Goal: Task Accomplishment & Management: Manage account settings

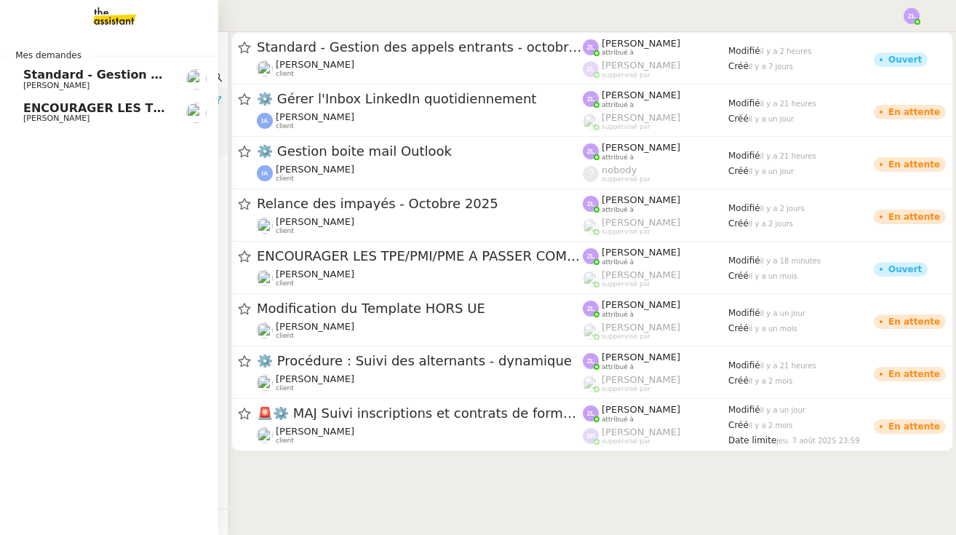
click at [119, 10] on img at bounding box center [103, 16] width 113 height 32
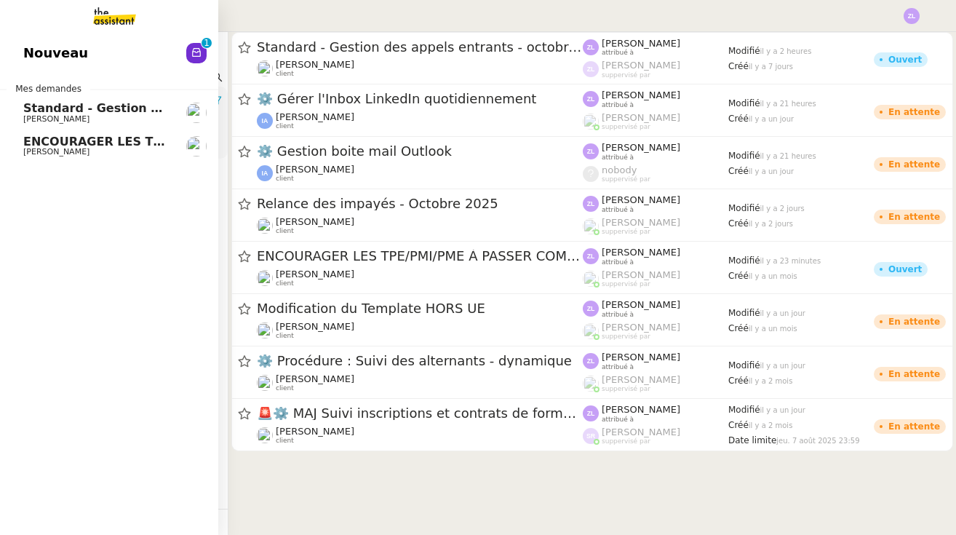
click at [56, 55] on span "Nouveau" at bounding box center [55, 53] width 65 height 22
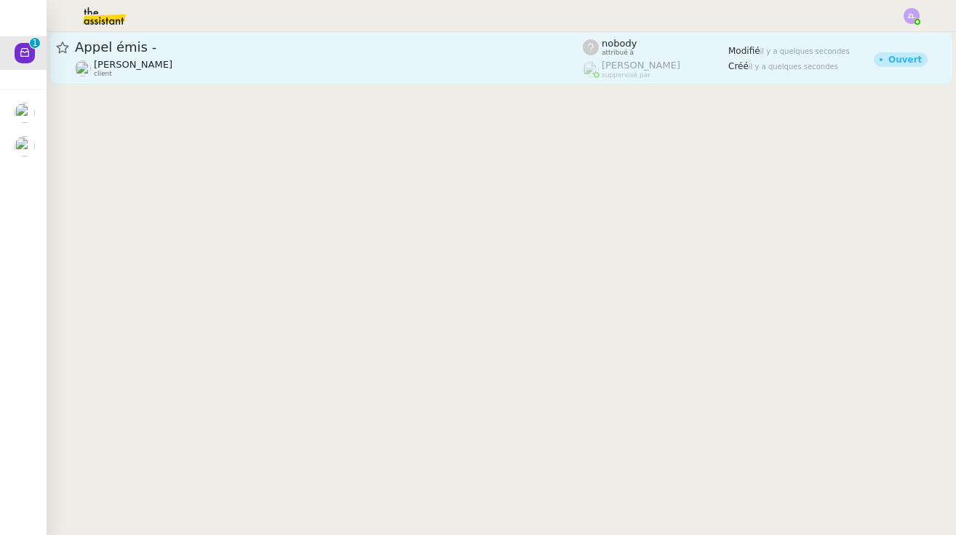
click at [288, 52] on span "Appel émis -" at bounding box center [329, 47] width 508 height 13
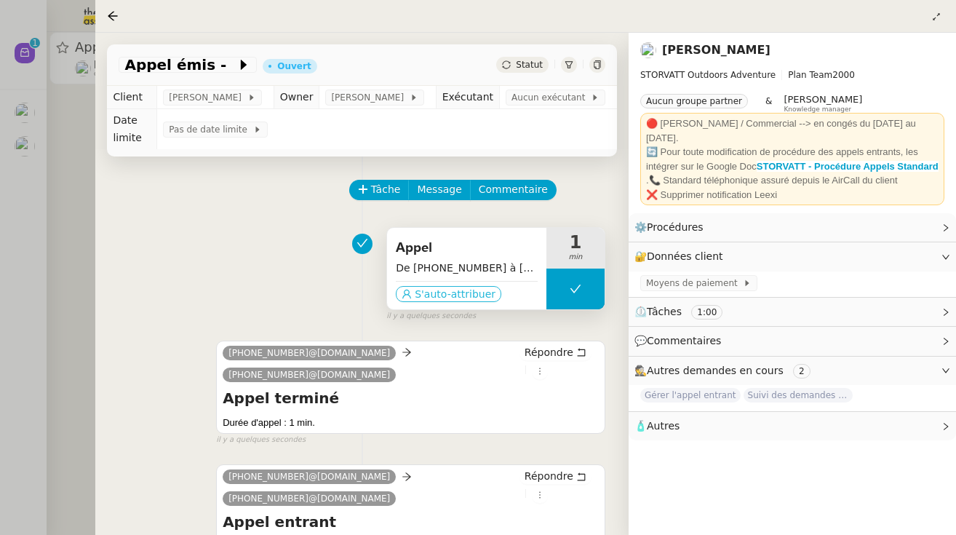
click at [476, 293] on span "S'auto-attribuer" at bounding box center [455, 294] width 81 height 15
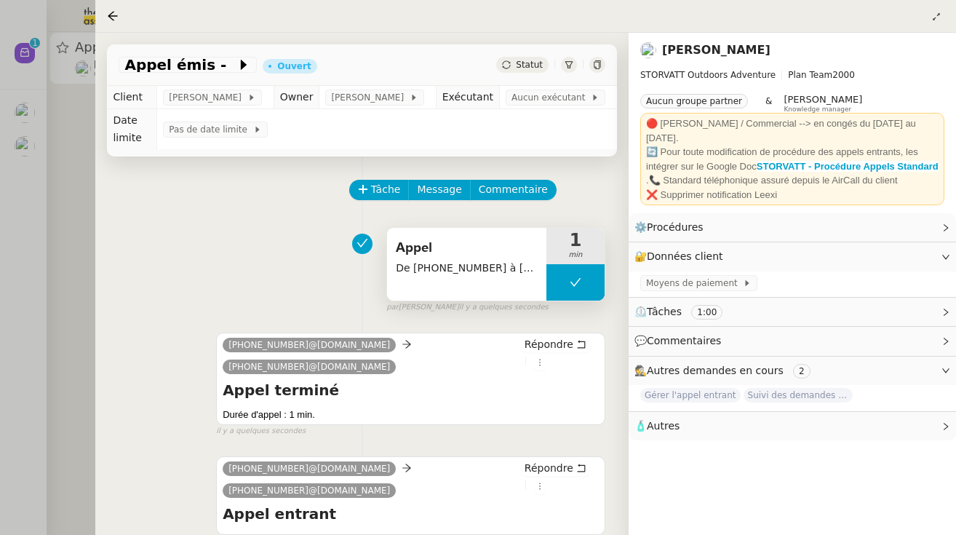
click at [532, 63] on span "Statut" at bounding box center [529, 65] width 27 height 10
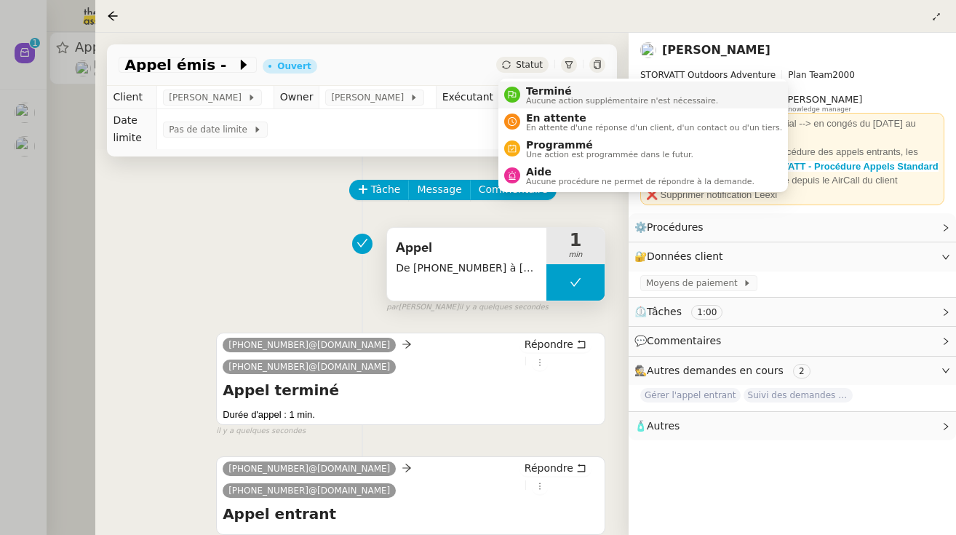
click at [569, 93] on span "Terminé" at bounding box center [622, 91] width 192 height 12
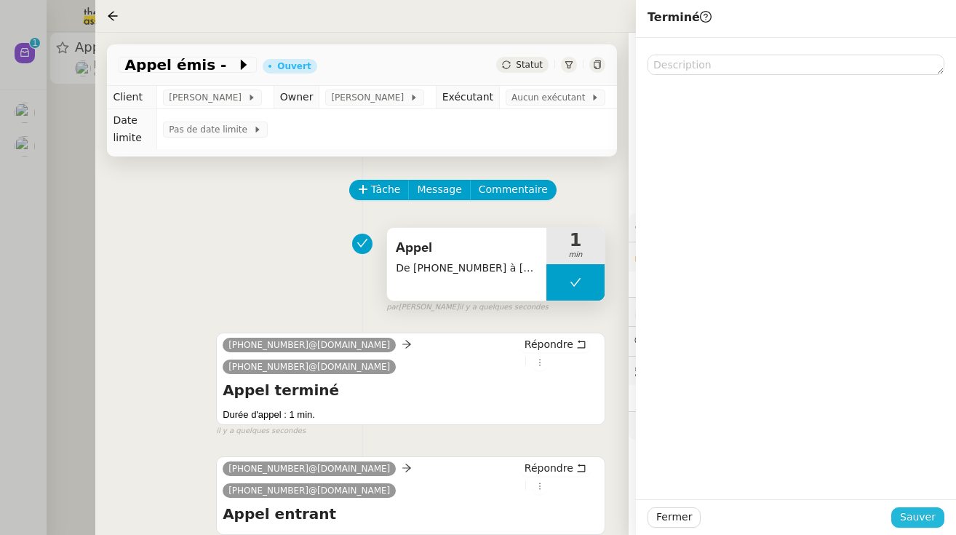
click at [915, 521] on span "Sauver" at bounding box center [918, 516] width 36 height 17
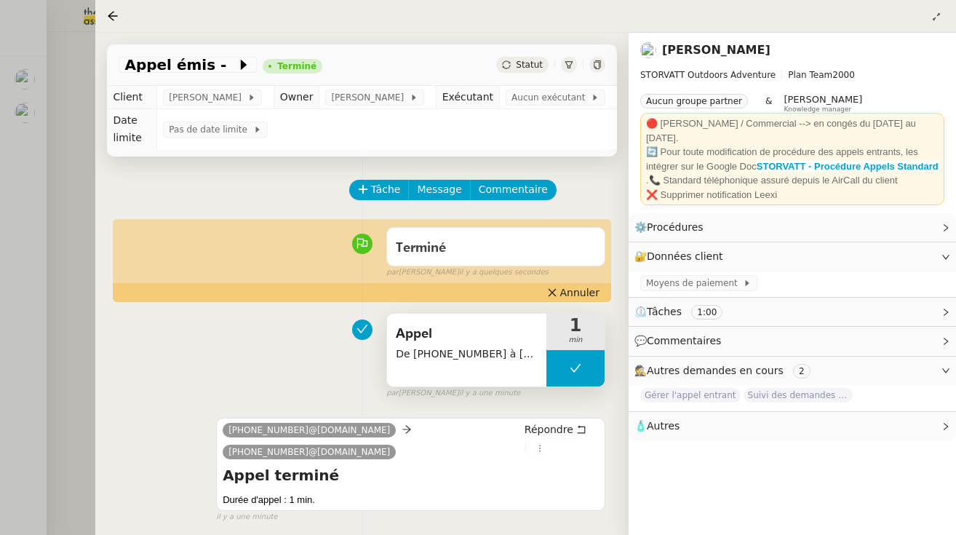
click at [76, 52] on div at bounding box center [478, 267] width 956 height 535
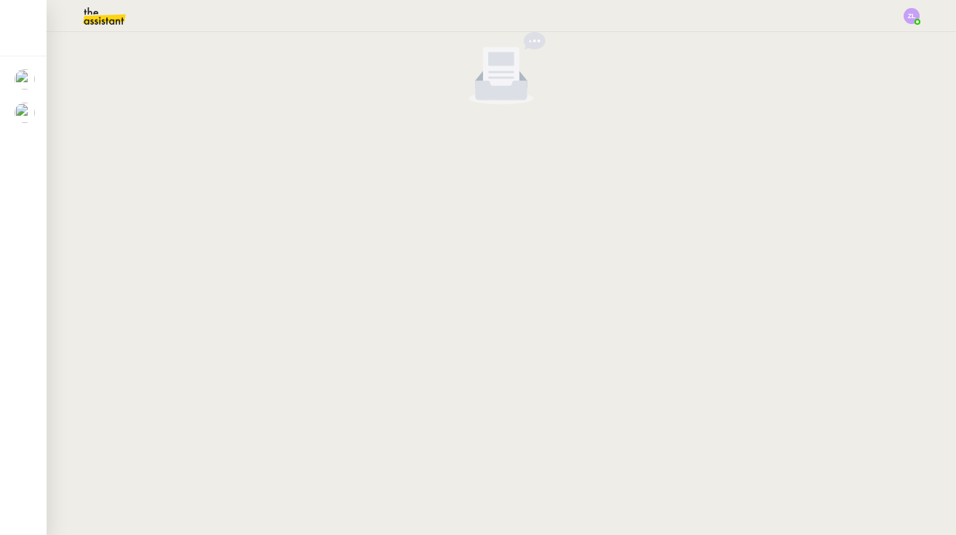
click at [121, 31] on img at bounding box center [92, 16] width 113 height 32
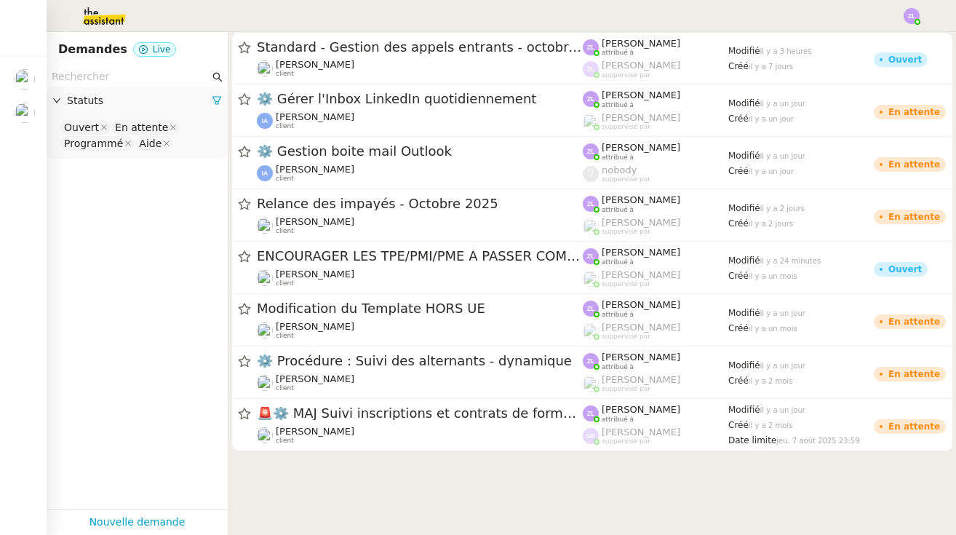
click at [99, 20] on img at bounding box center [92, 16] width 113 height 32
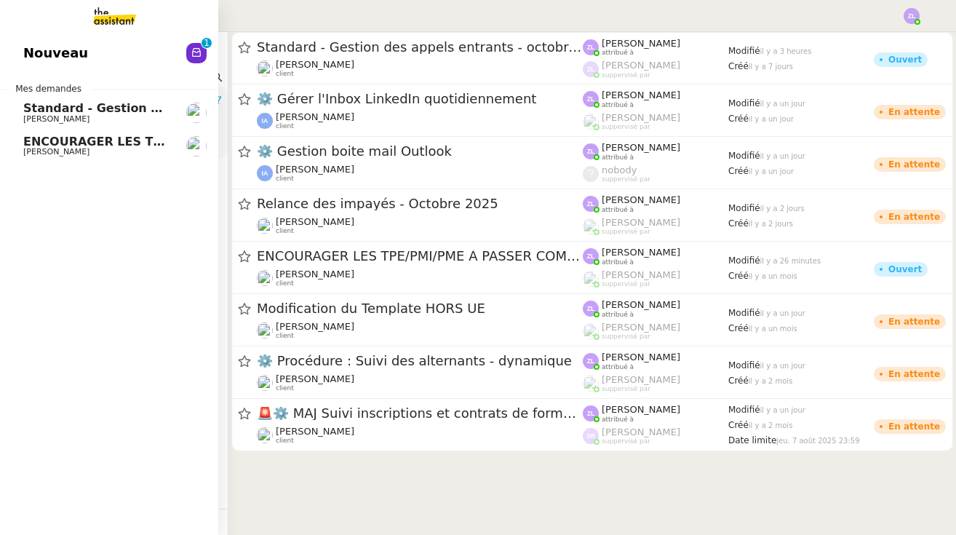
click at [41, 52] on span "Nouveau" at bounding box center [55, 53] width 65 height 22
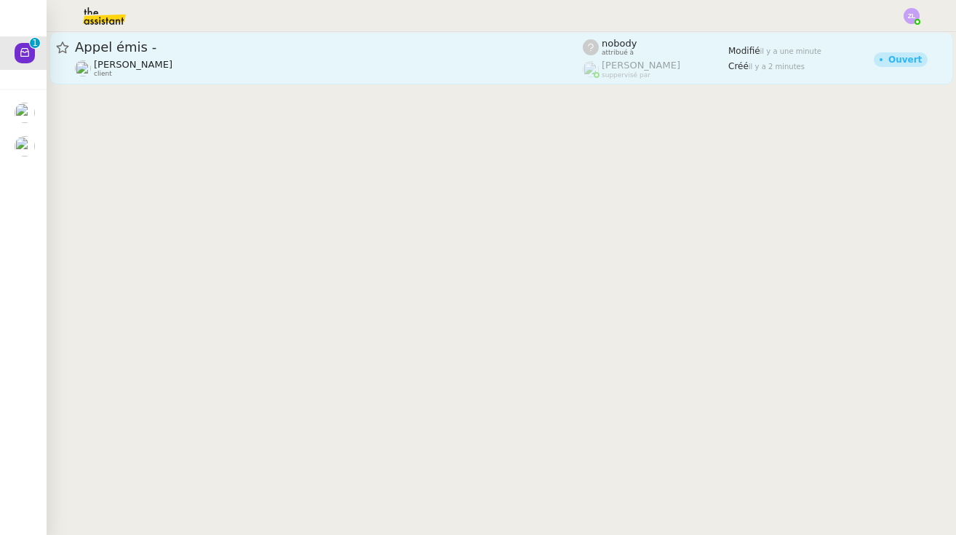
click at [131, 53] on span "Appel émis -" at bounding box center [329, 47] width 508 height 13
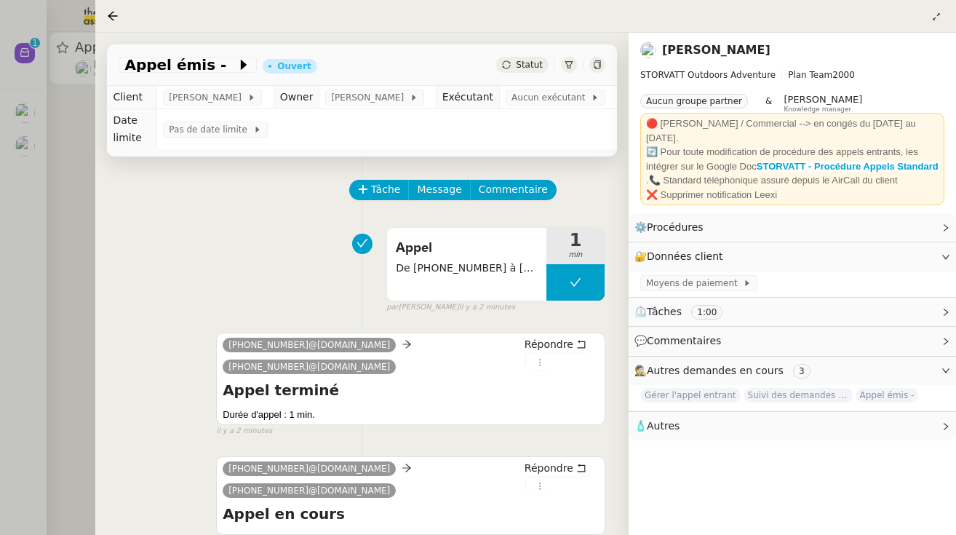
click at [39, 186] on div at bounding box center [478, 267] width 956 height 535
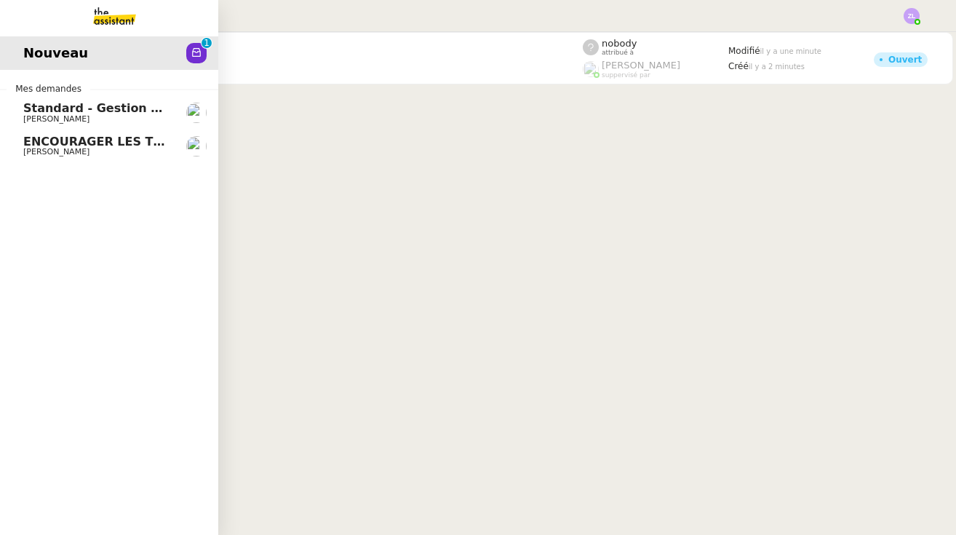
click at [84, 143] on span "ENCOURAGER LES TPE/PMI/PME À PASSER COMMANDE VIA LE SITE INTERNET - 1 septembre…" at bounding box center [340, 142] width 635 height 14
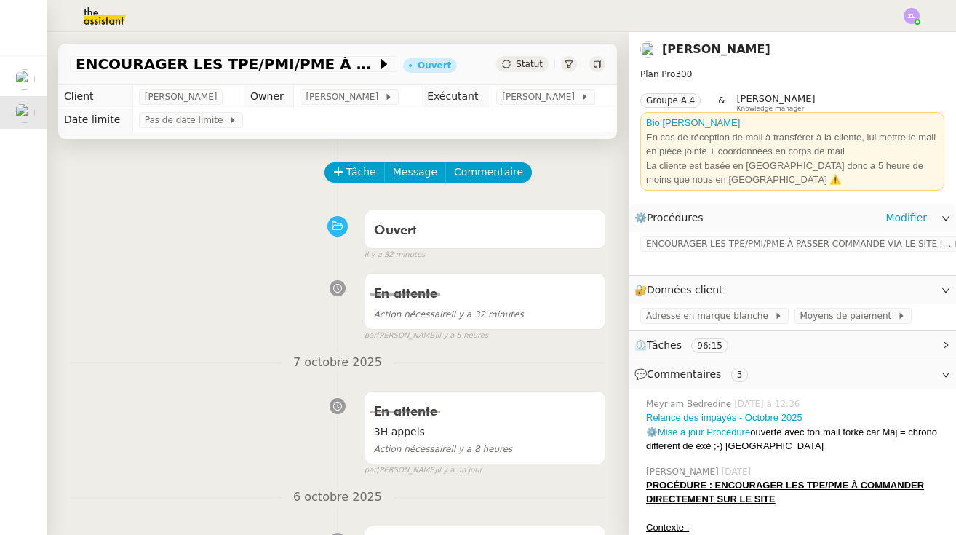
click at [749, 228] on div "⚙️ Procédures Modifier" at bounding box center [792, 218] width 327 height 28
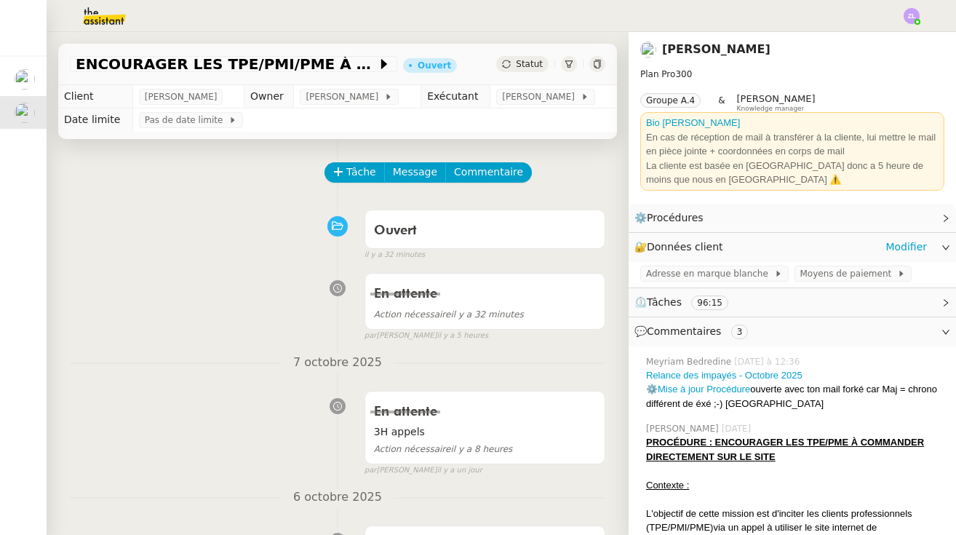
click at [757, 235] on div "🔐 Données client Modifier" at bounding box center [792, 247] width 327 height 28
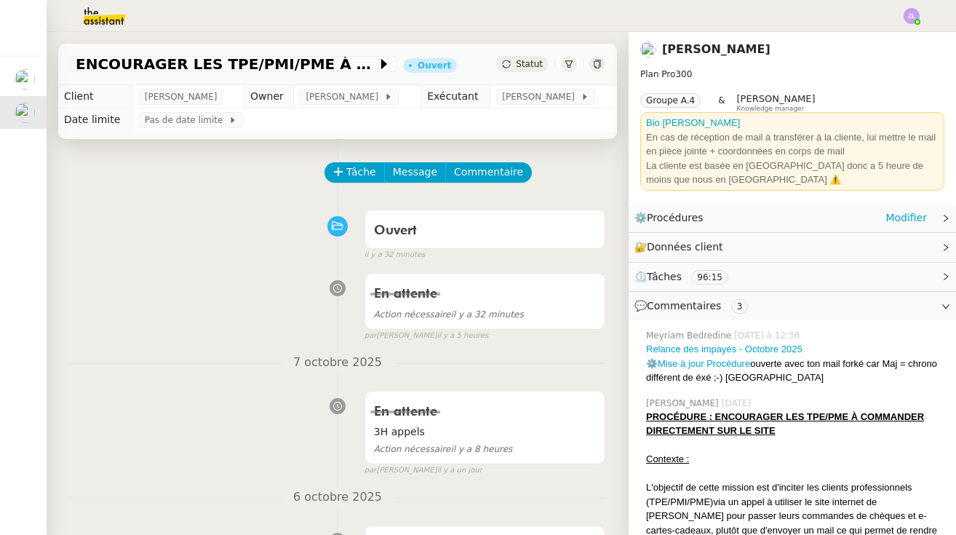
click at [735, 214] on div "⚙️ Procédures Modifier" at bounding box center [780, 218] width 292 height 17
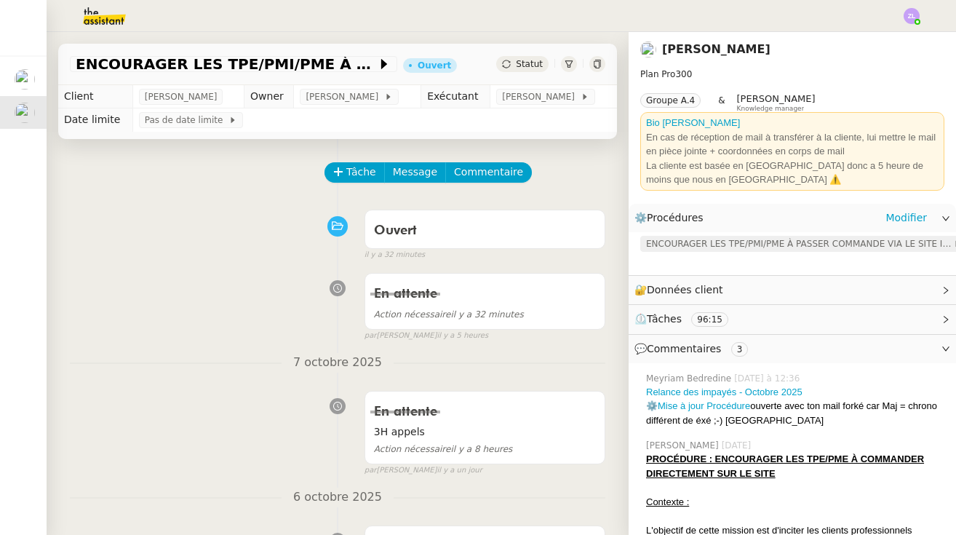
click at [743, 240] on span "ENCOURAGER LES TPE/PMI/PME À PASSER COMMANDE VIA LE SITE INTERNET" at bounding box center [799, 243] width 307 height 15
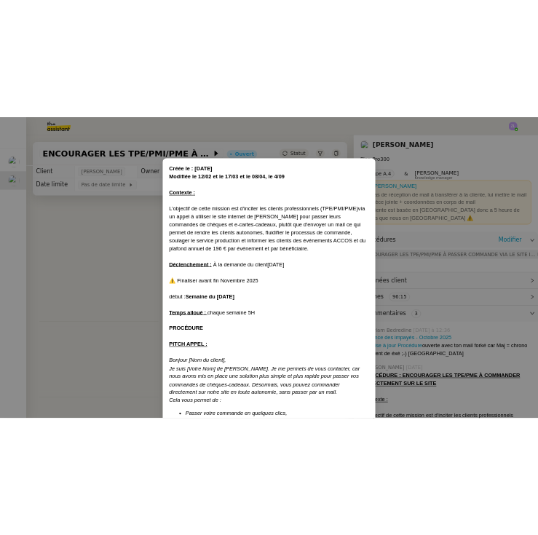
scroll to position [580, 0]
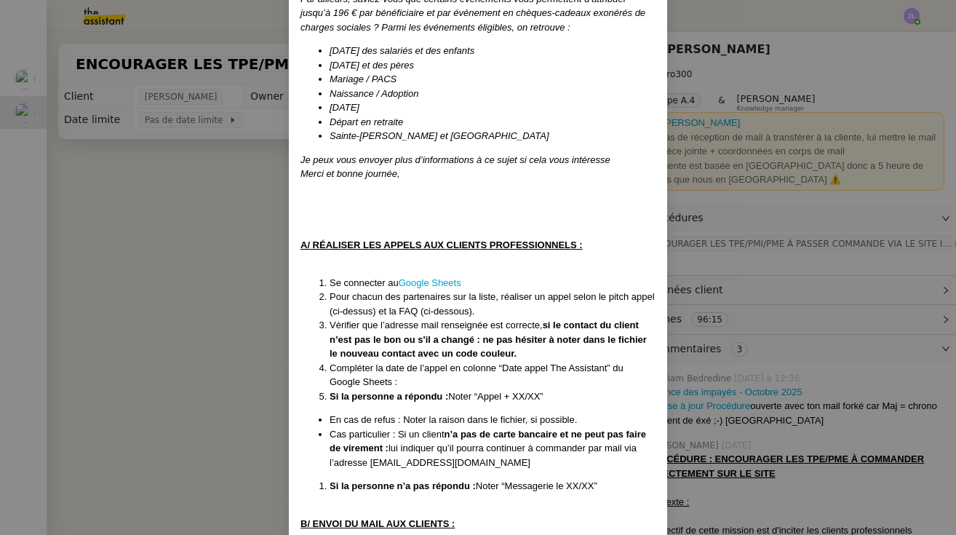
click at [182, 176] on nz-modal-container "Créée le : [DATE] Modifiée le 12/02 et le 17/03 et le 08/04, le 4/09 Contexte :…" at bounding box center [478, 267] width 956 height 535
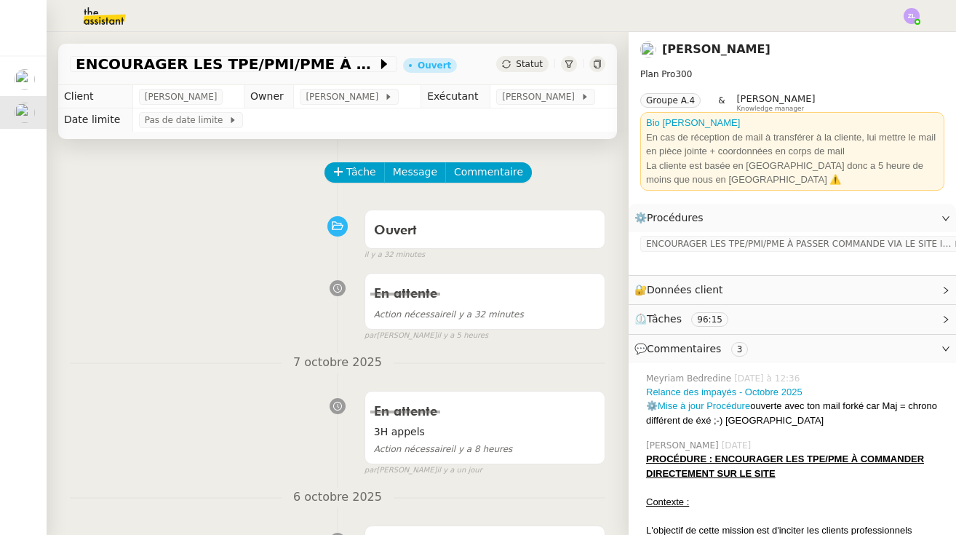
click at [127, 15] on img at bounding box center [92, 16] width 113 height 32
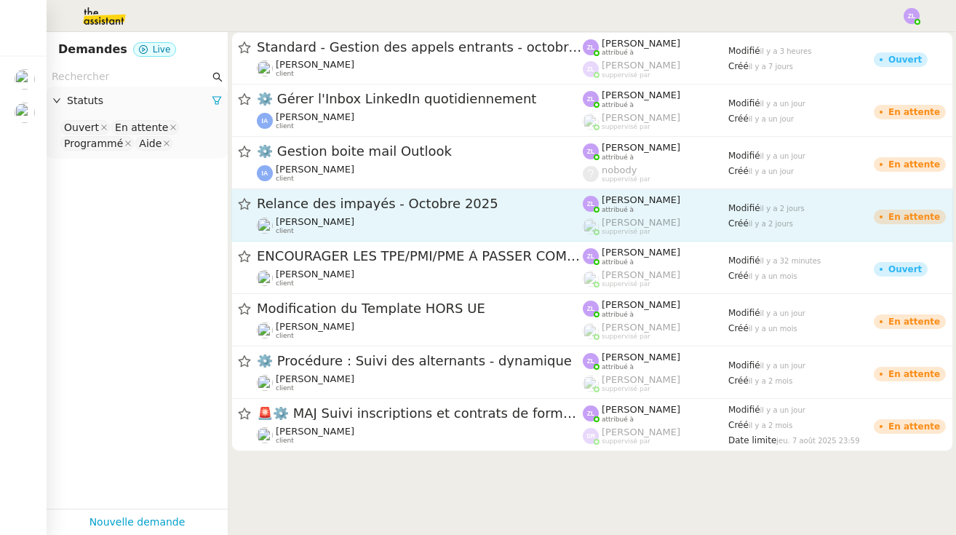
click at [364, 236] on link "Relance des impayés - [DATE] [PERSON_NAME] client [PERSON_NAME] attribué à [PER…" at bounding box center [592, 215] width 722 height 52
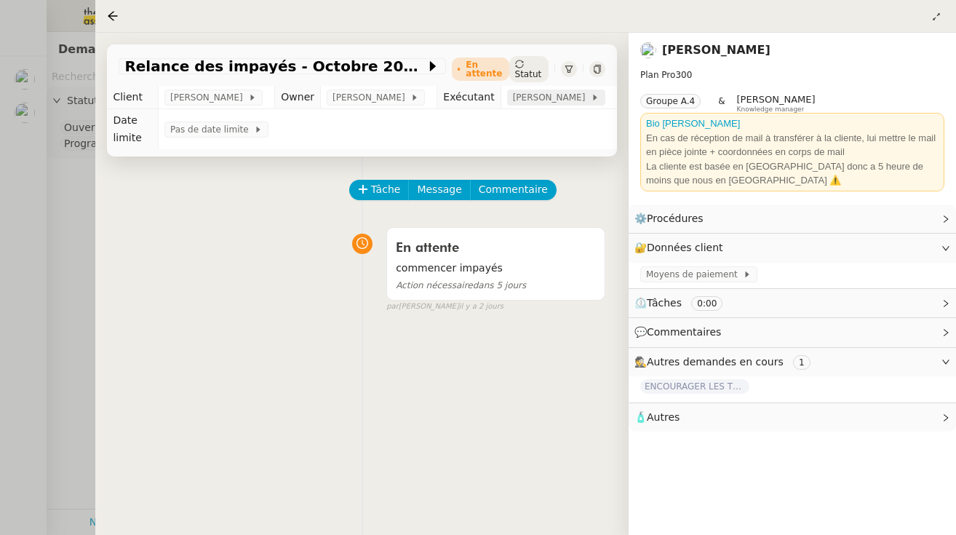
click at [537, 96] on span "[PERSON_NAME]" at bounding box center [552, 97] width 78 height 15
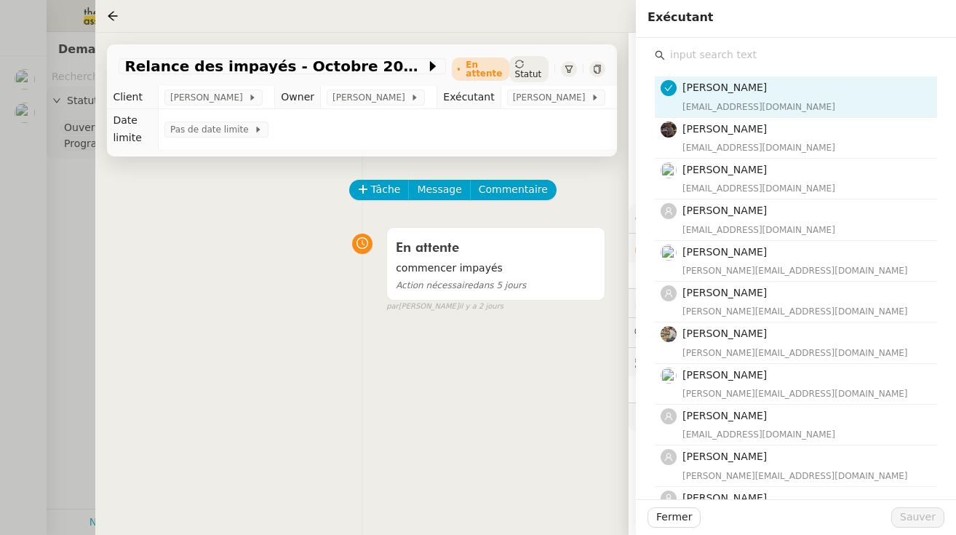
click at [225, 234] on div "En attente commencer impayés Action nécessaire dans 5 jours false par [PERSON_N…" at bounding box center [362, 266] width 487 height 92
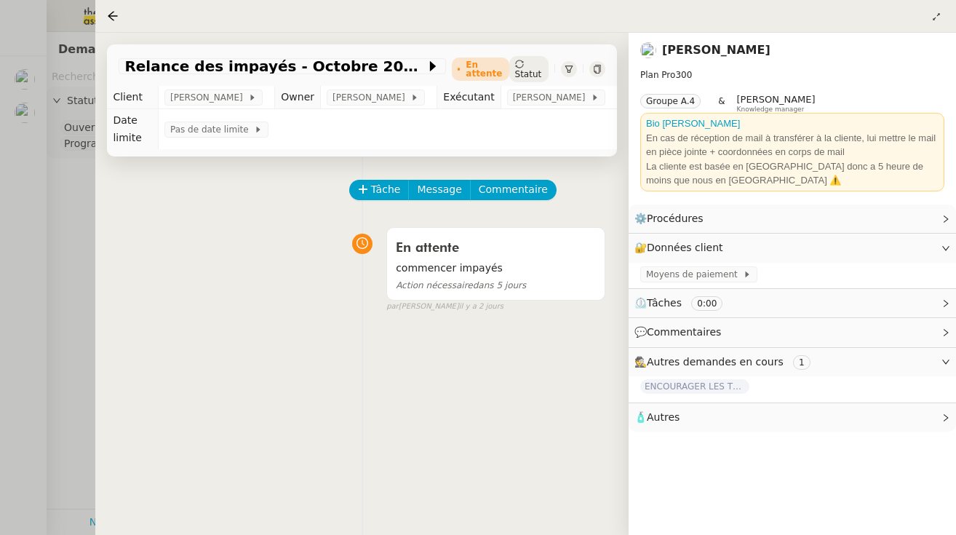
click at [68, 175] on div at bounding box center [478, 267] width 956 height 535
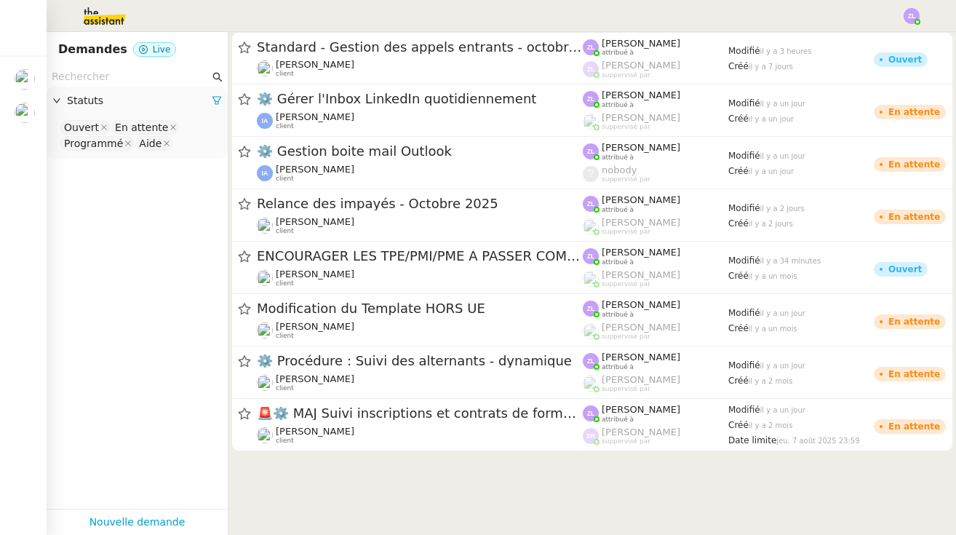
click at [95, 9] on img at bounding box center [92, 16] width 113 height 32
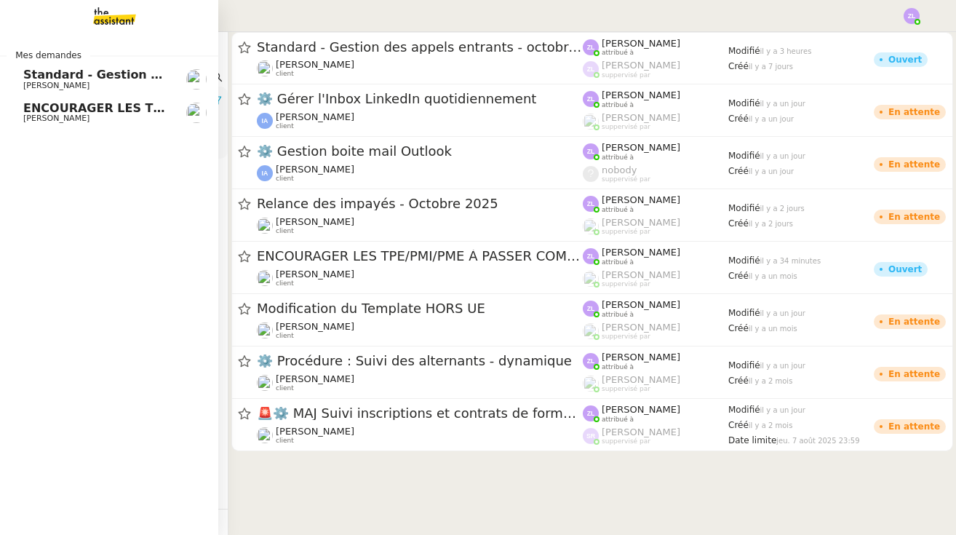
click at [119, 23] on img at bounding box center [103, 16] width 113 height 32
click at [129, 117] on span "[PERSON_NAME]" at bounding box center [96, 118] width 147 height 9
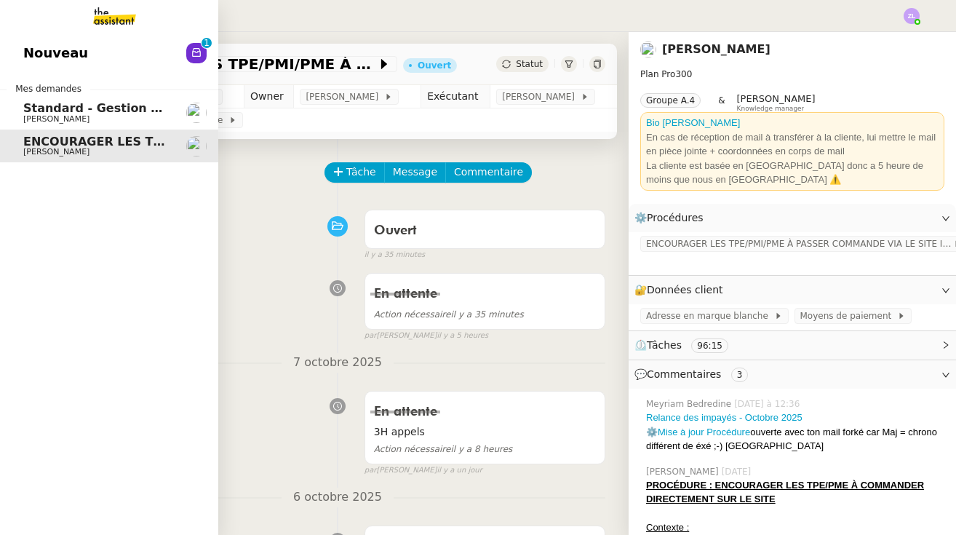
click at [15, 56] on link "Nouveau 0 1 2 3 4 5 6 7 8 9" at bounding box center [109, 52] width 218 height 33
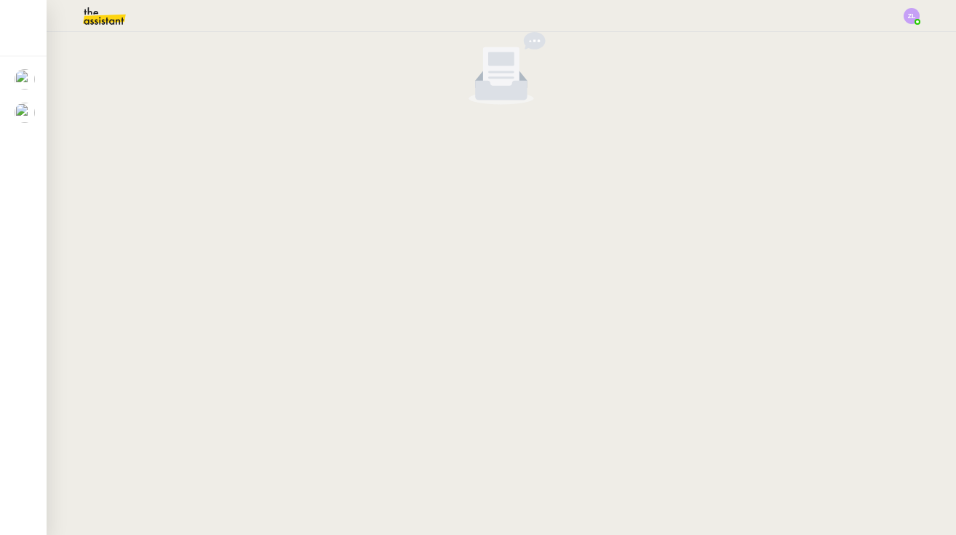
click at [97, 19] on img at bounding box center [92, 16] width 113 height 32
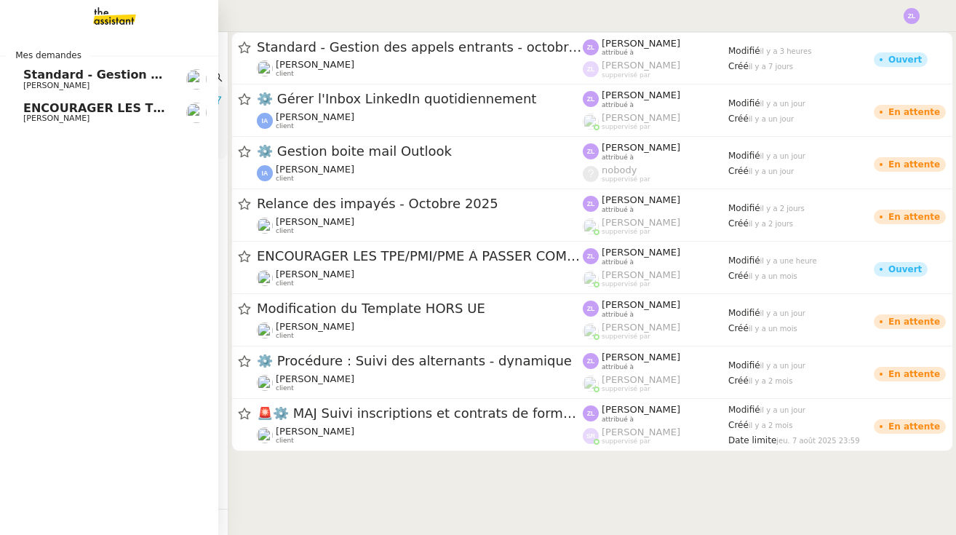
click at [24, 119] on span "[PERSON_NAME]" at bounding box center [56, 117] width 66 height 9
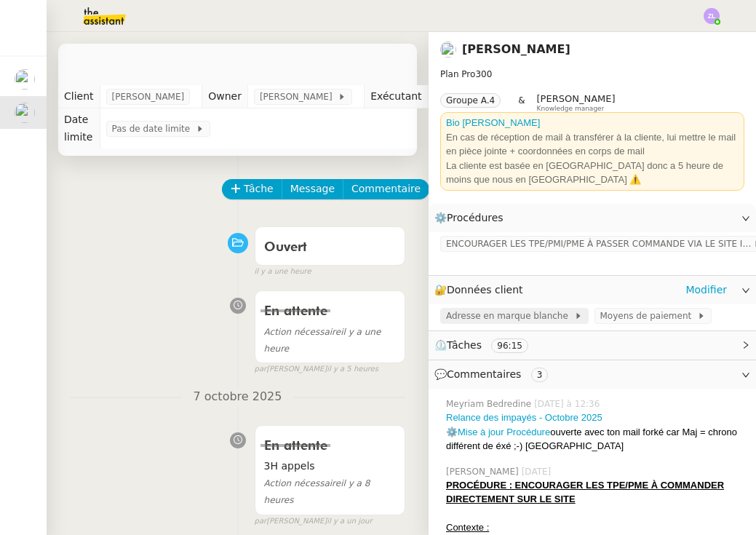
click at [549, 314] on span "Adresse en marque blanche" at bounding box center [510, 315] width 128 height 15
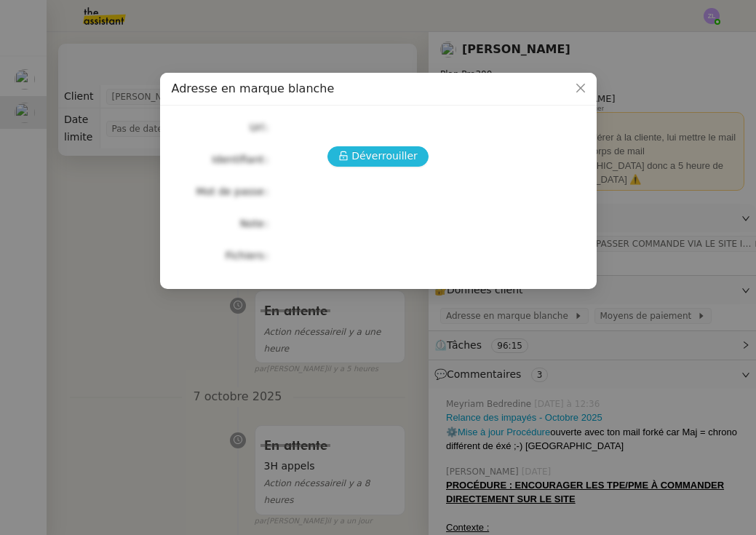
click at [357, 161] on span "Déverrouiller" at bounding box center [384, 156] width 66 height 17
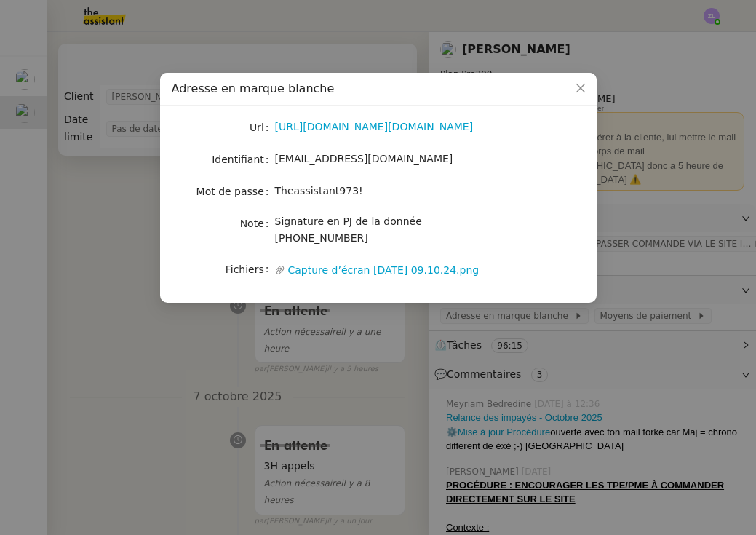
click at [305, 194] on span "Theassistant973!" at bounding box center [319, 191] width 88 height 12
copy span "Theassistant973!"
click at [129, 274] on nz-modal-container "Adresse en marque blanche Url [URL][DOMAIN_NAME][DOMAIN_NAME] Identifiant [EMAI…" at bounding box center [378, 267] width 756 height 535
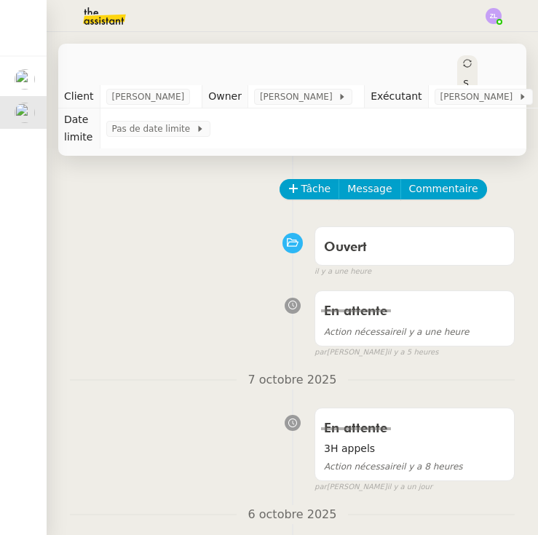
click at [80, 23] on img at bounding box center [92, 16] width 113 height 32
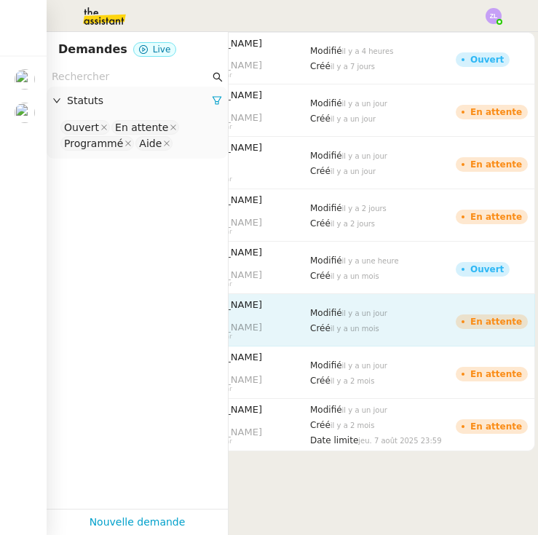
scroll to position [0, 219]
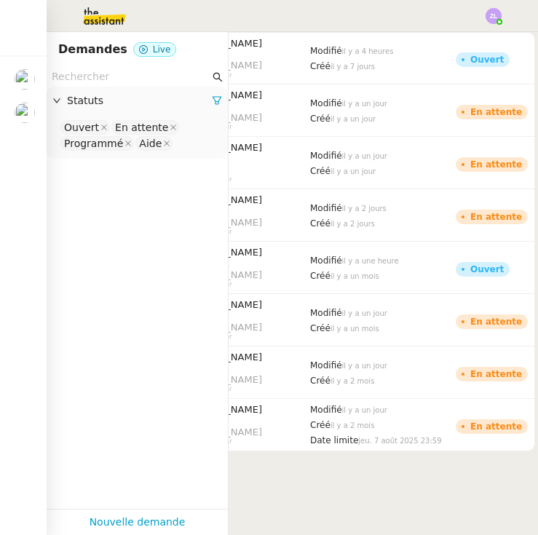
click at [119, 21] on img at bounding box center [92, 16] width 113 height 32
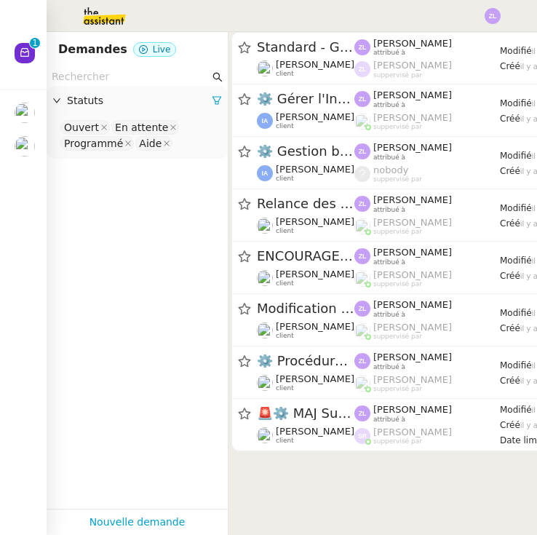
click at [17, 55] on nz-avatar at bounding box center [25, 53] width 20 height 20
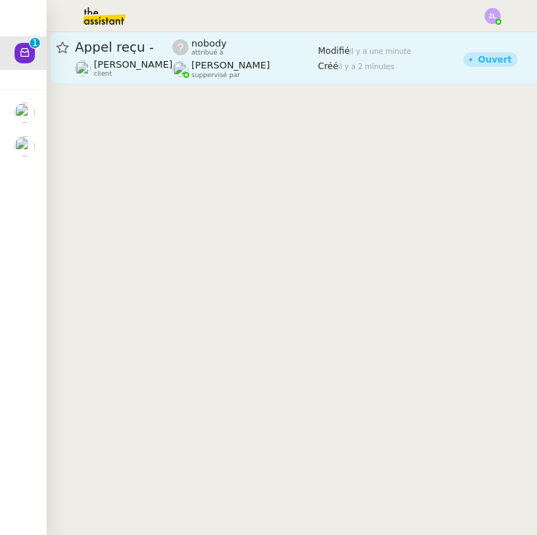
click at [260, 67] on span "[PERSON_NAME]" at bounding box center [230, 65] width 79 height 11
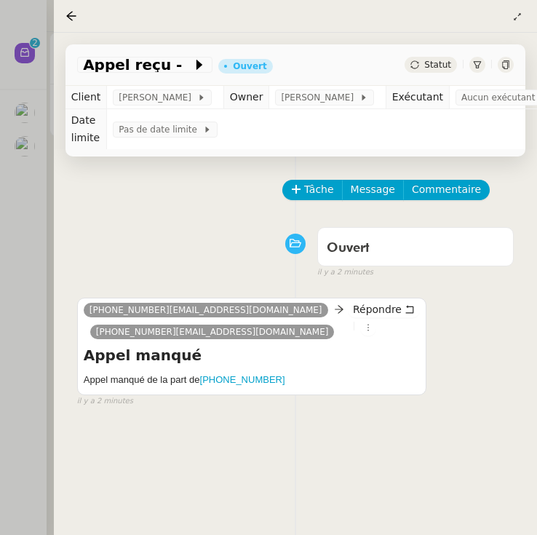
click at [50, 231] on div at bounding box center [268, 267] width 537 height 535
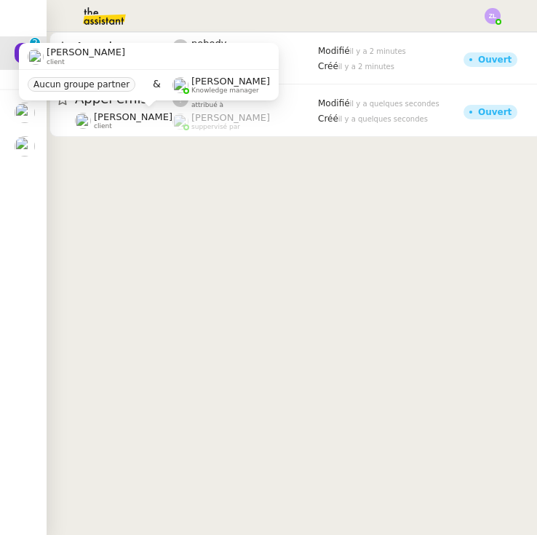
click at [151, 106] on div "[PERSON_NAME] client Aucun groupe partner & [PERSON_NAME] Knowledge manager" at bounding box center [149, 77] width 260 height 68
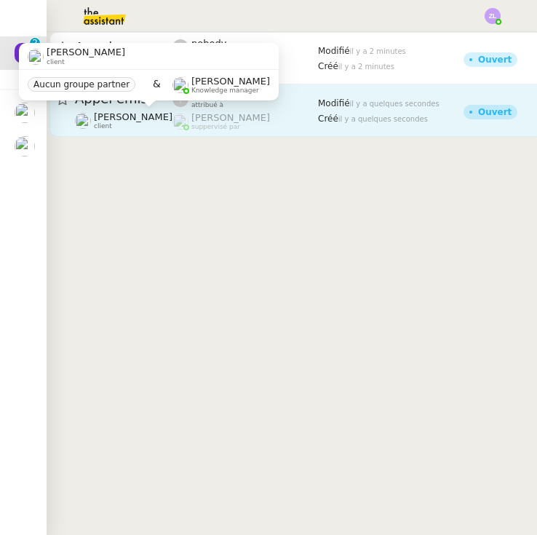
click at [156, 119] on span "[PERSON_NAME]" at bounding box center [133, 116] width 79 height 11
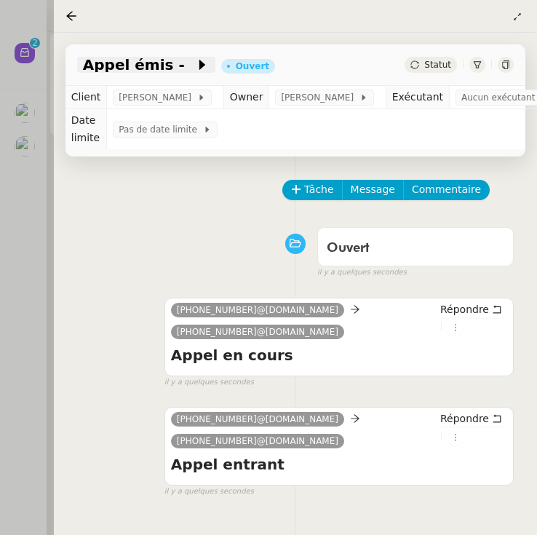
click at [185, 67] on span at bounding box center [190, 64] width 10 height 17
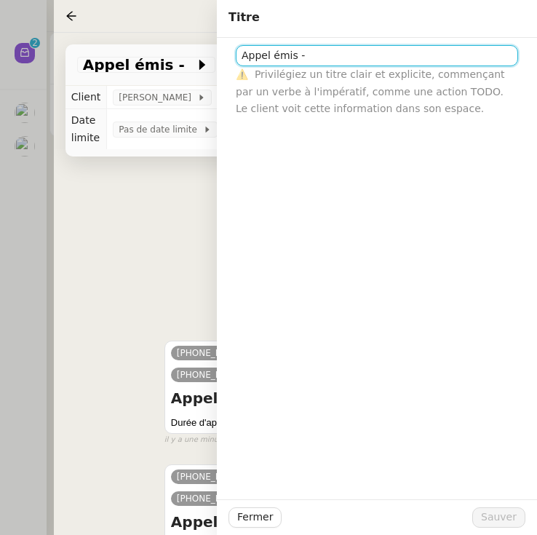
paste input "33607789913"
type input "Appel émis - [PHONE_NUMBER]"
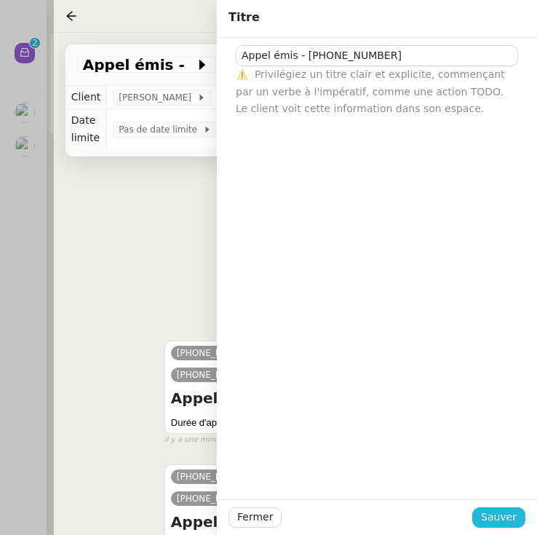
click at [495, 516] on span "Sauver" at bounding box center [499, 516] width 36 height 17
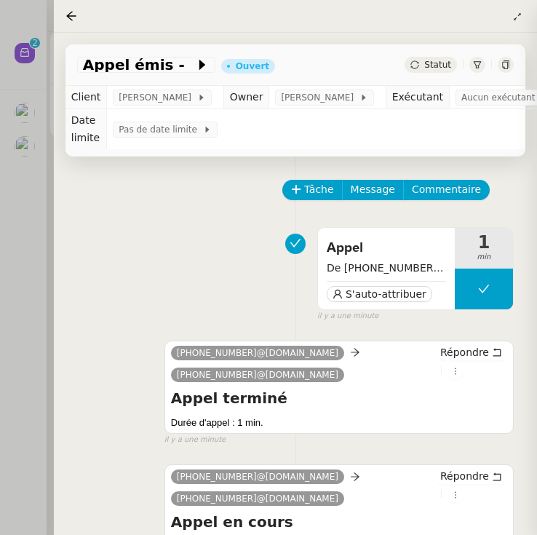
click at [190, 234] on div "Appel De [PHONE_NUMBER] à [PHONE_NUMBER] S'auto-attribuer 1 min false il y a un…" at bounding box center [295, 270] width 436 height 101
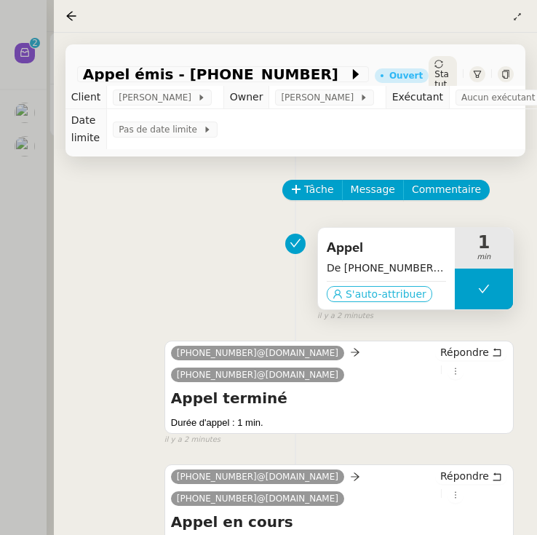
click at [374, 295] on span "S'auto-attribuer" at bounding box center [386, 294] width 81 height 15
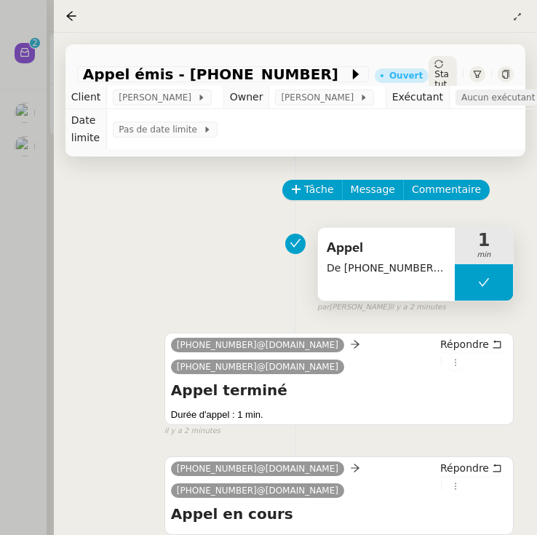
click at [490, 100] on span "Aucun exécutant" at bounding box center [500, 97] width 79 height 15
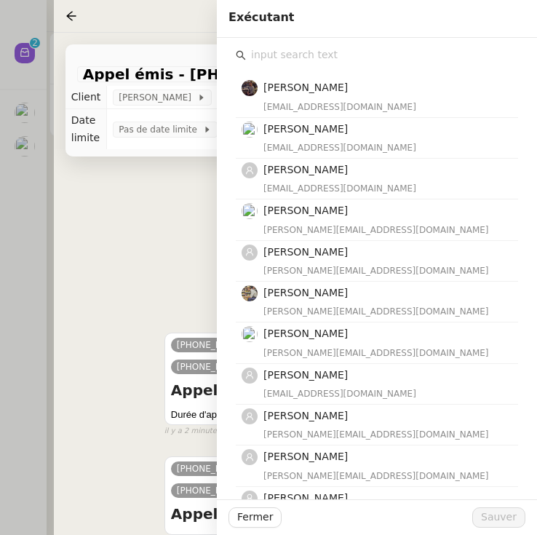
click at [351, 57] on input "text" at bounding box center [382, 55] width 272 height 20
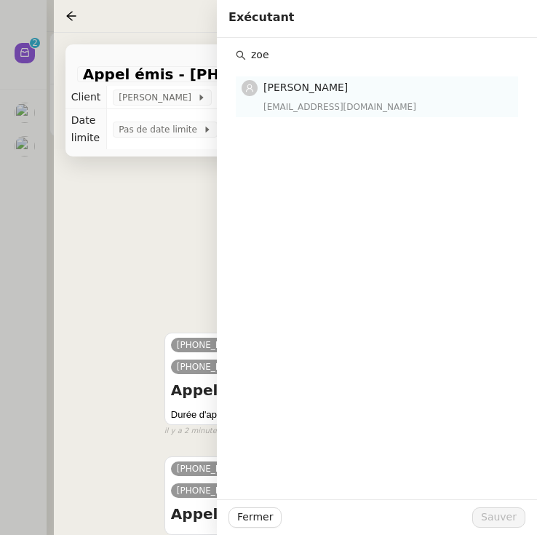
type input "zoe"
click at [313, 95] on h4 "[PERSON_NAME]" at bounding box center [386, 87] width 246 height 17
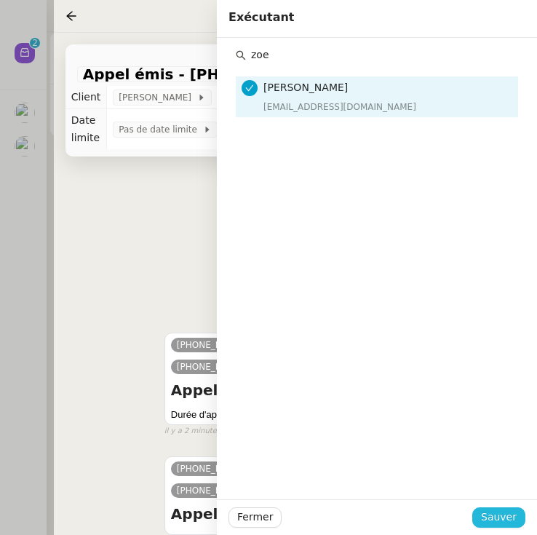
click at [498, 514] on span "Sauver" at bounding box center [499, 516] width 36 height 17
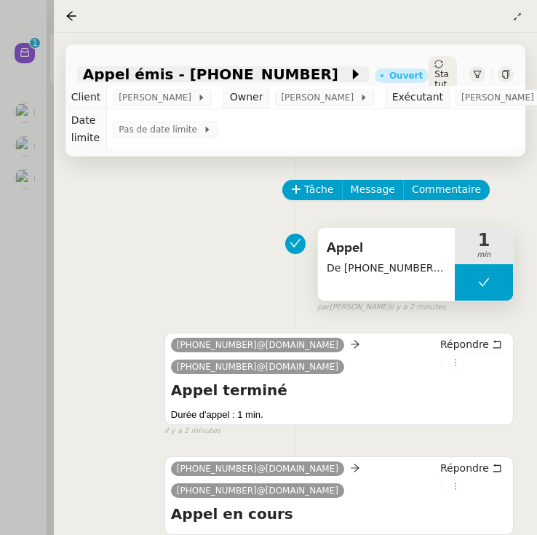
click at [255, 67] on span "Appel émis - [PHONE_NUMBER]" at bounding box center [216, 74] width 266 height 15
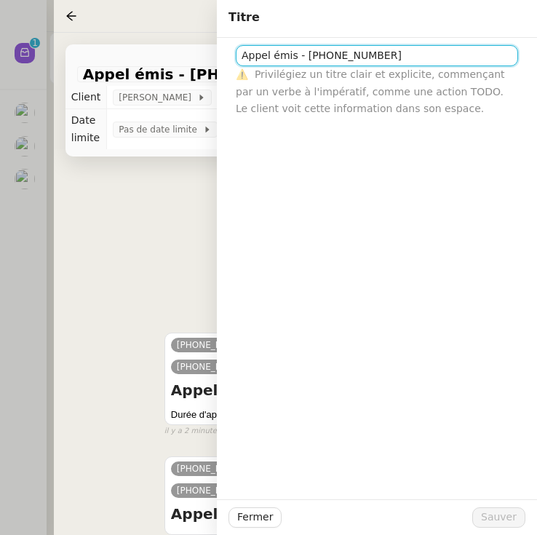
click at [407, 59] on input "Appel émis - [PHONE_NUMBER]" at bounding box center [377, 55] width 282 height 21
type input "Appel émis - [PHONE_NUMBER] (a fait un mail à [PERSON_NAME] ne veut pas de mon …"
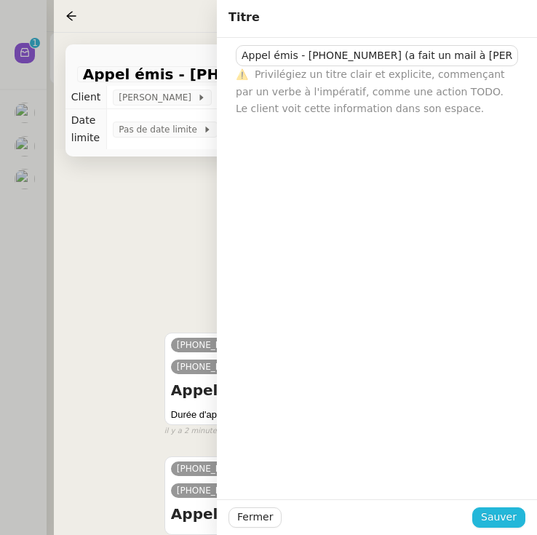
click at [496, 519] on span "Sauver" at bounding box center [499, 516] width 36 height 17
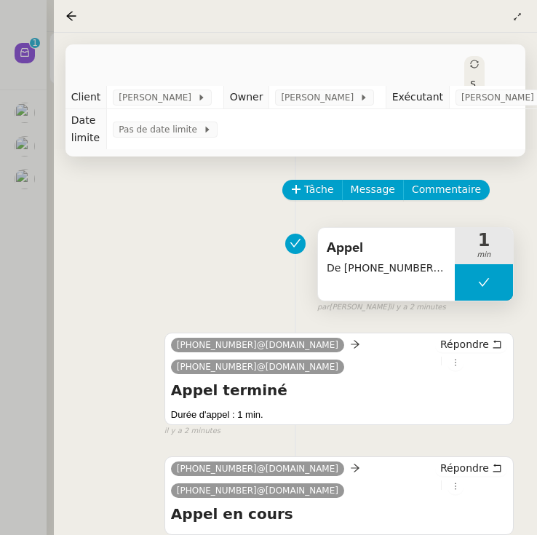
click at [23, 207] on div at bounding box center [268, 267] width 537 height 535
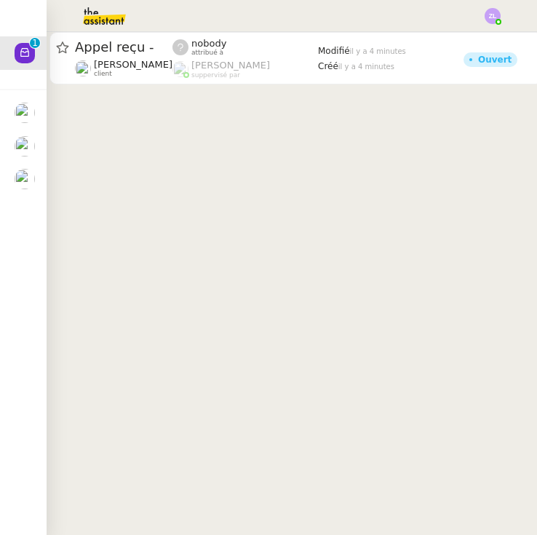
click at [25, 103] on img at bounding box center [25, 113] width 20 height 20
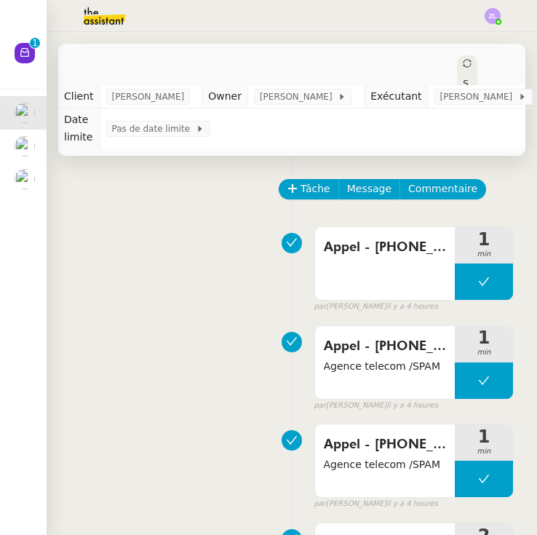
click at [314, 180] on span "Tâche" at bounding box center [315, 188] width 30 height 17
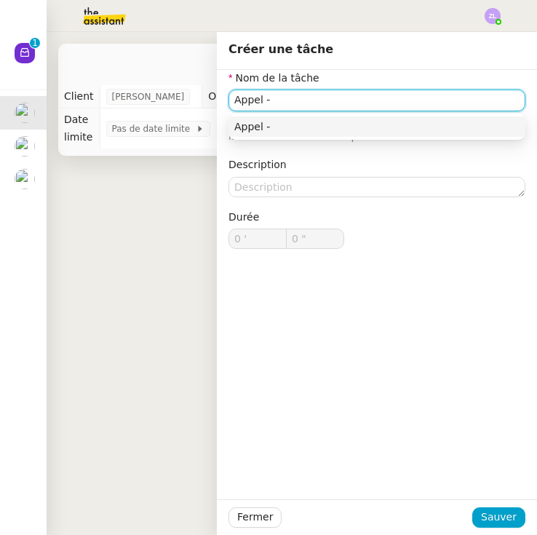
paste input "33162195439"
type input "Appel - [PHONE_NUMBER]"
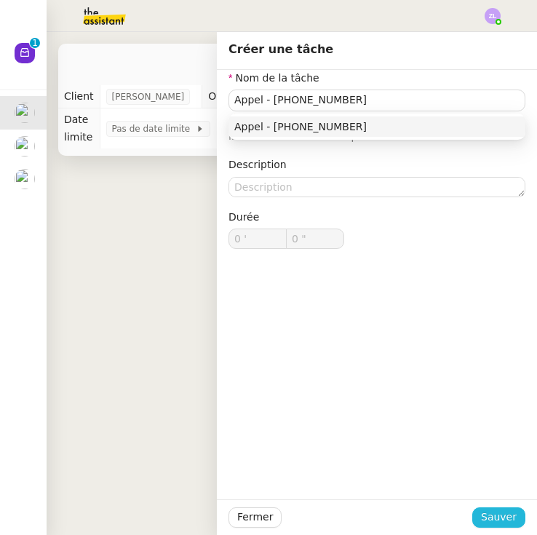
click at [511, 515] on span "Sauver" at bounding box center [499, 516] width 36 height 17
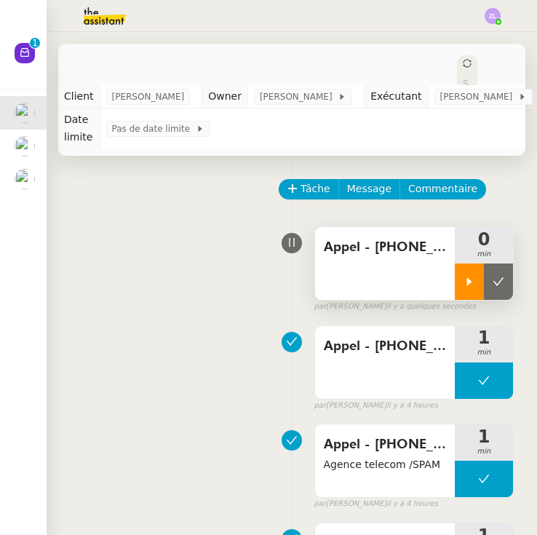
click at [463, 276] on icon at bounding box center [469, 282] width 12 height 12
click at [25, 176] on img at bounding box center [25, 179] width 20 height 20
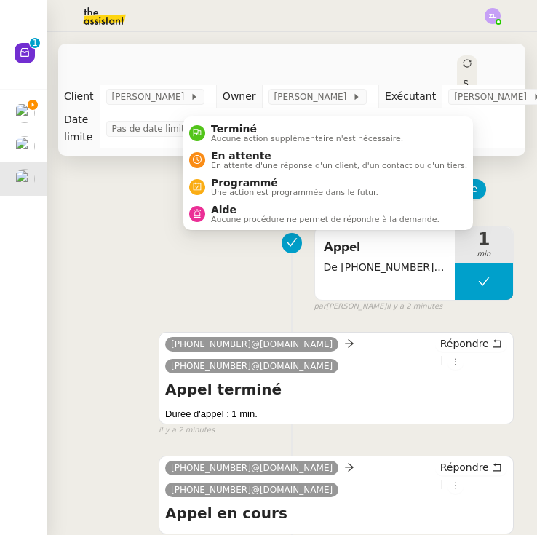
click at [463, 61] on icon at bounding box center [467, 63] width 9 height 9
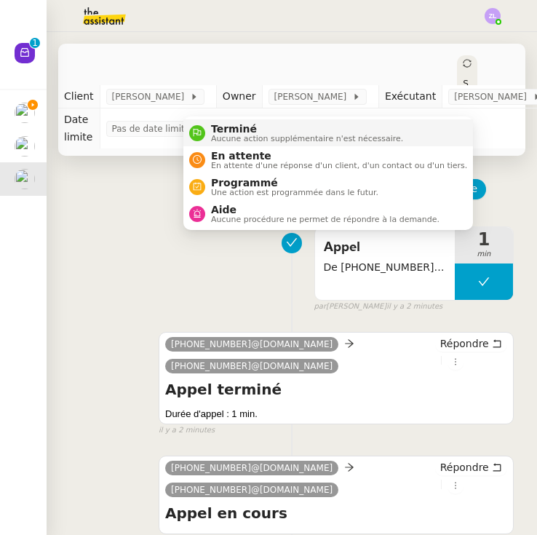
click at [363, 124] on span "Terminé" at bounding box center [307, 129] width 192 height 12
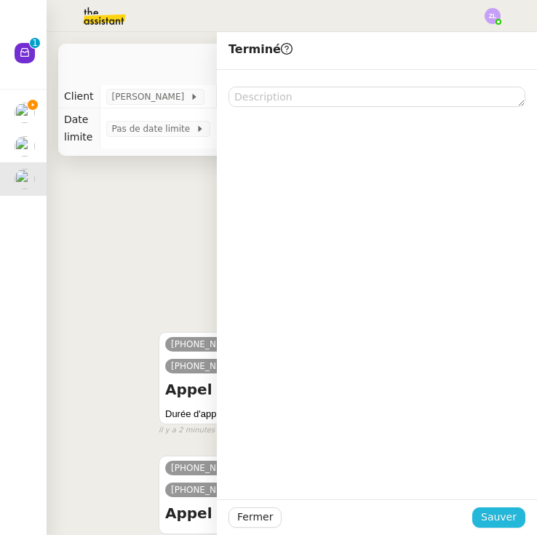
click at [503, 527] on button "Sauver" at bounding box center [498, 517] width 53 height 20
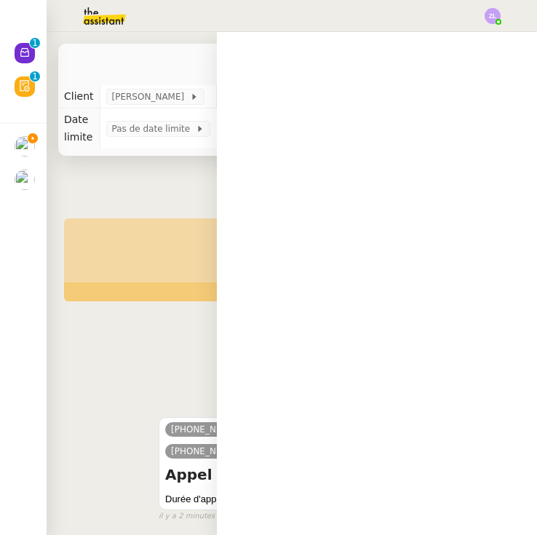
click at [23, 146] on img at bounding box center [25, 146] width 20 height 20
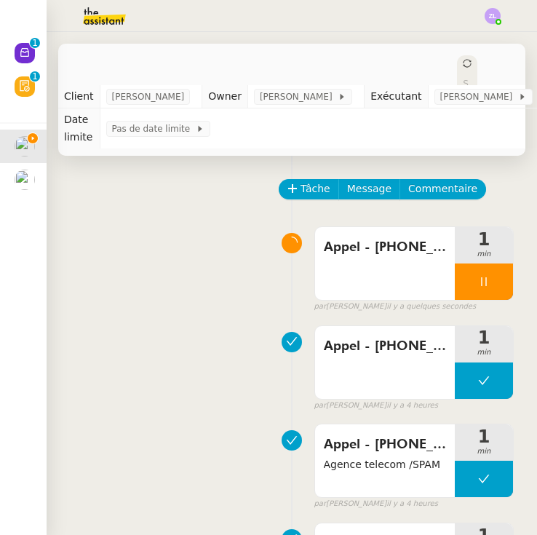
click at [268, 2] on div at bounding box center [268, 16] width 464 height 32
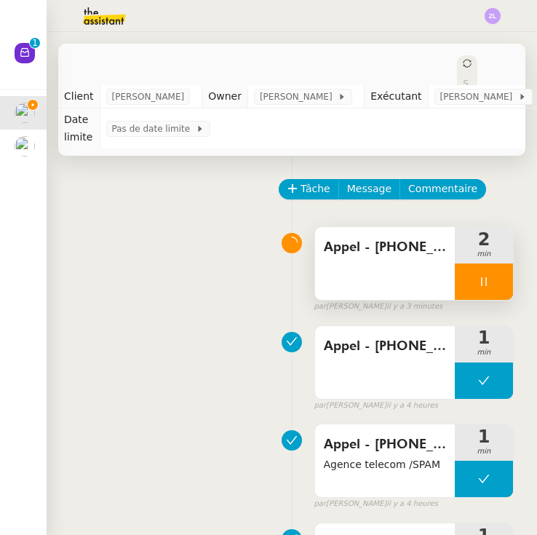
click at [466, 266] on div at bounding box center [484, 281] width 58 height 36
click at [494, 276] on icon at bounding box center [498, 282] width 12 height 12
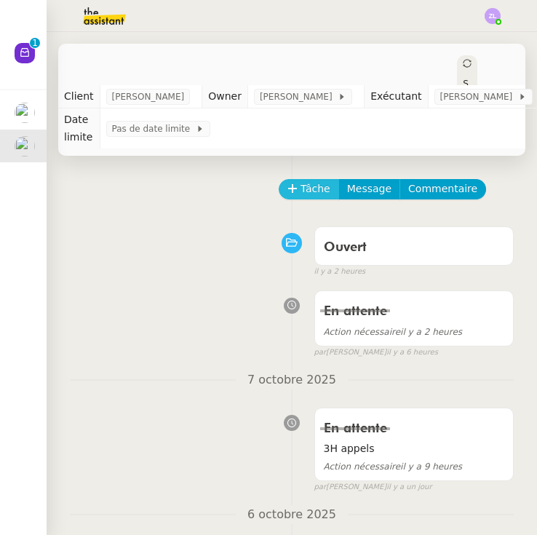
click at [312, 195] on span "Tâche" at bounding box center [315, 188] width 30 height 17
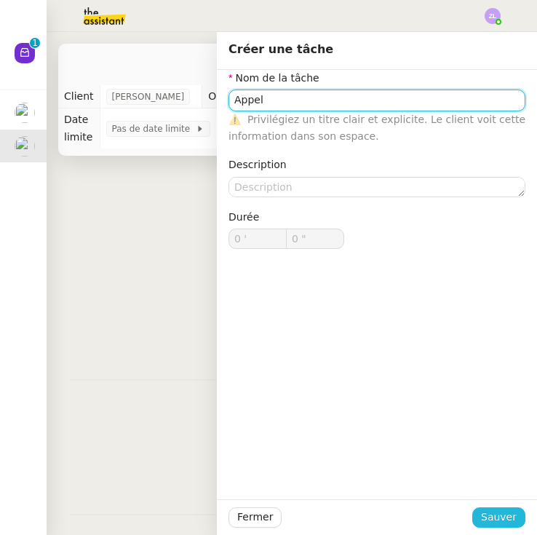
type input "Appel"
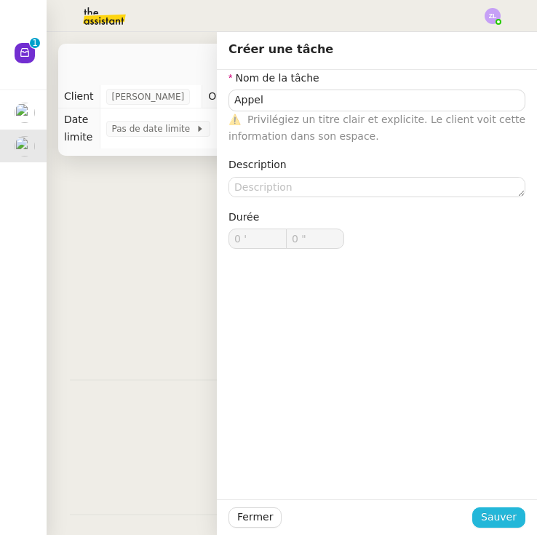
click at [503, 521] on span "Sauver" at bounding box center [499, 516] width 36 height 17
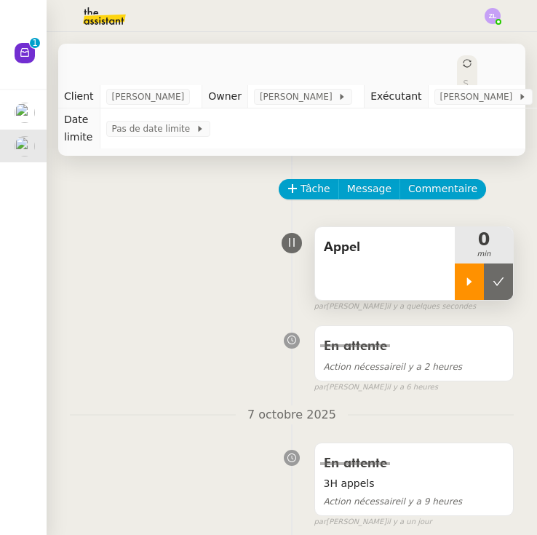
click at [474, 268] on div at bounding box center [469, 281] width 29 height 36
click at [467, 275] on div at bounding box center [484, 281] width 58 height 36
click at [22, 52] on icon at bounding box center [24, 52] width 9 height 9
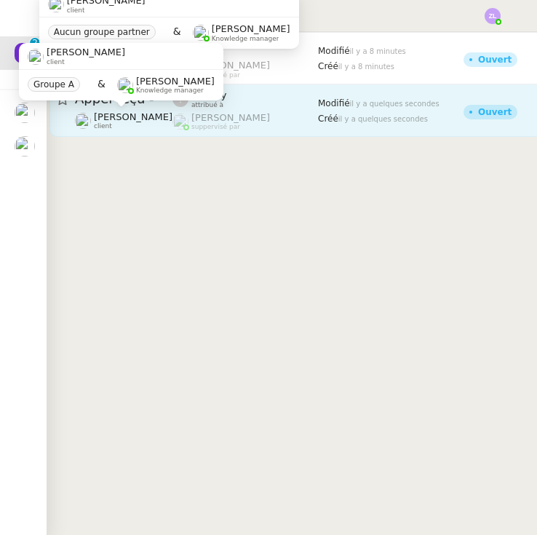
click at [172, 114] on span "[PERSON_NAME]" at bounding box center [133, 116] width 79 height 11
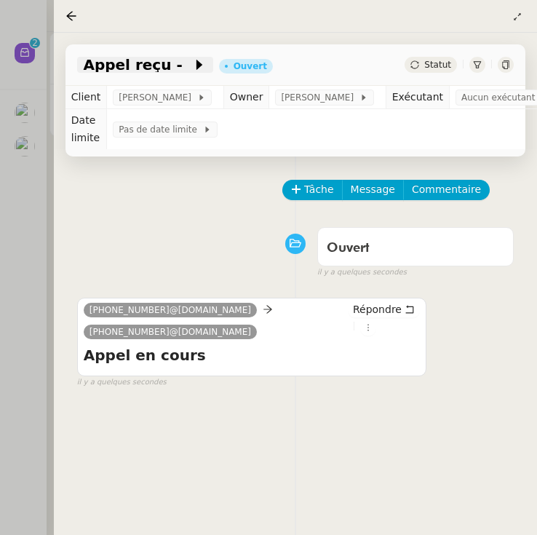
click at [192, 65] on icon at bounding box center [199, 64] width 15 height 15
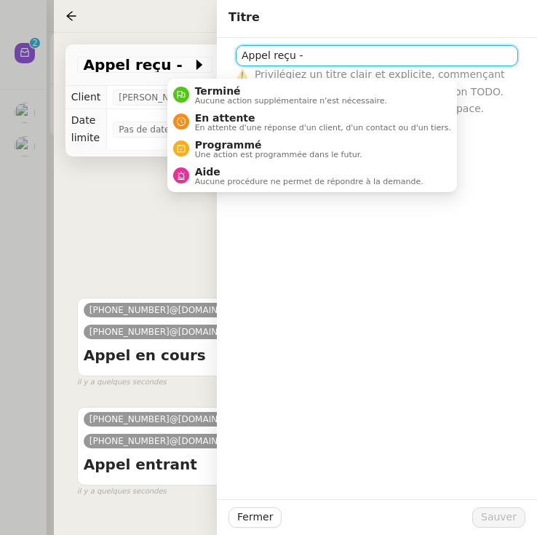
click at [427, 51] on input "Appel reçu -" at bounding box center [377, 55] width 282 height 21
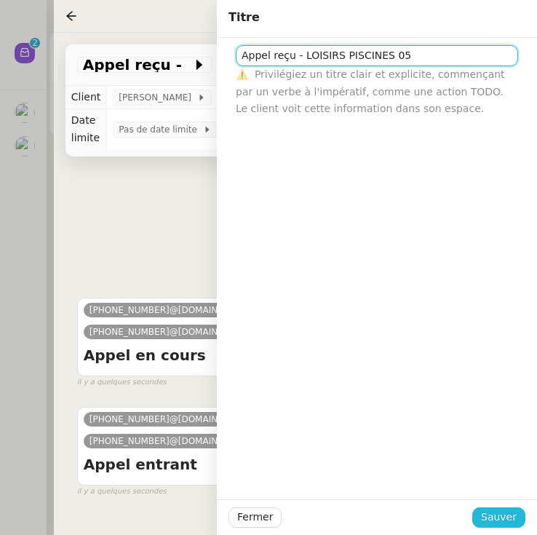
type input "Appel reçu - LOISIRS PISCINES 05"
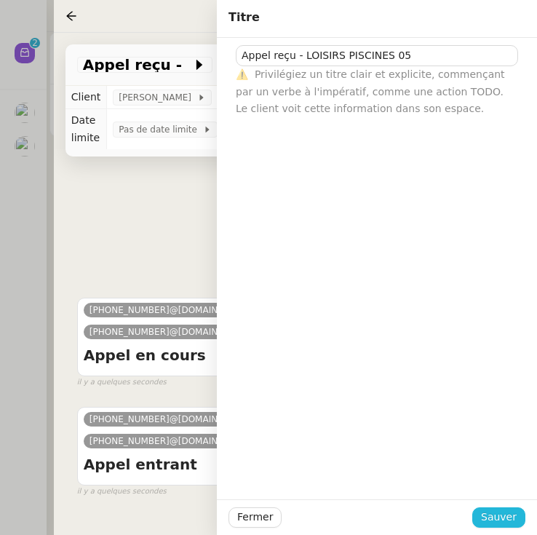
click at [495, 517] on span "Sauver" at bounding box center [499, 516] width 36 height 17
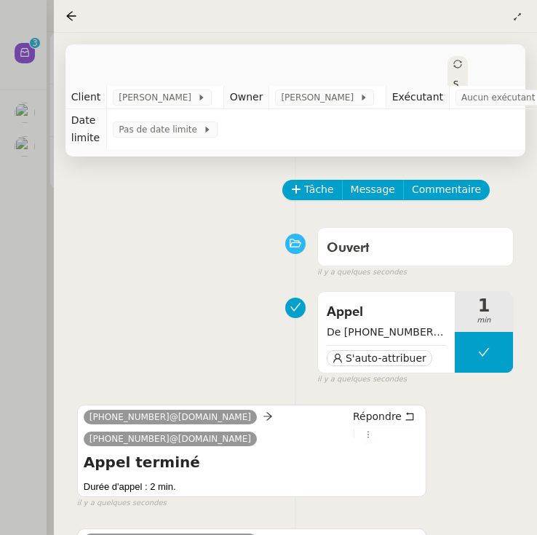
click at [9, 207] on div at bounding box center [268, 267] width 537 height 535
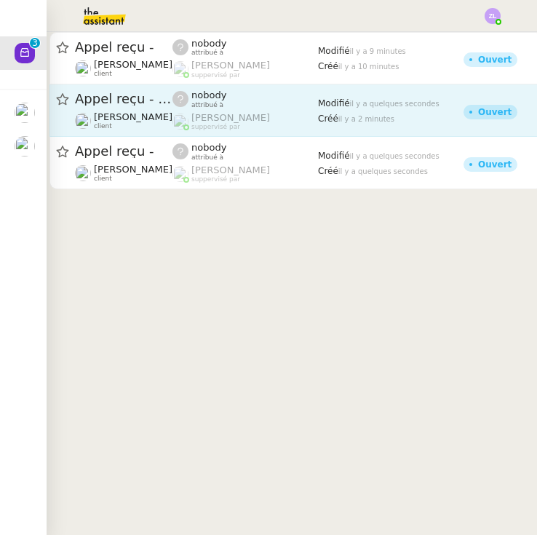
click at [157, 110] on div "Appel reçu - LOISIRS PISCINES 05 [PERSON_NAME] client" at bounding box center [123, 110] width 97 height 40
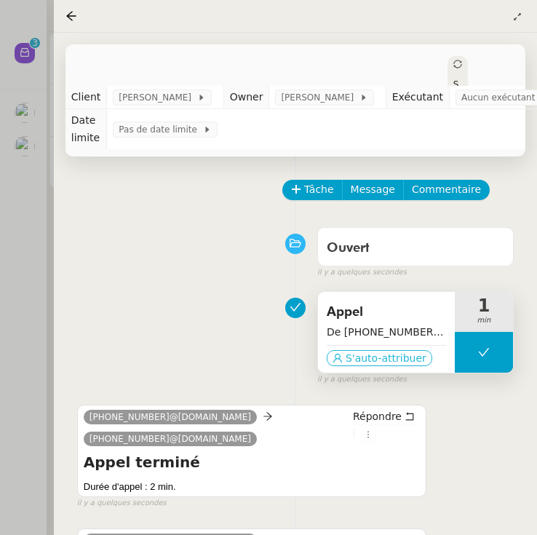
click at [375, 358] on span "S'auto-attribuer" at bounding box center [386, 358] width 81 height 15
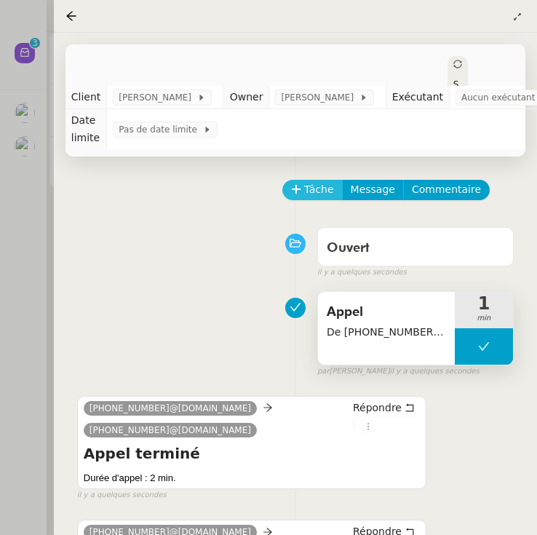
click at [303, 191] on button "Tâche" at bounding box center [312, 190] width 60 height 20
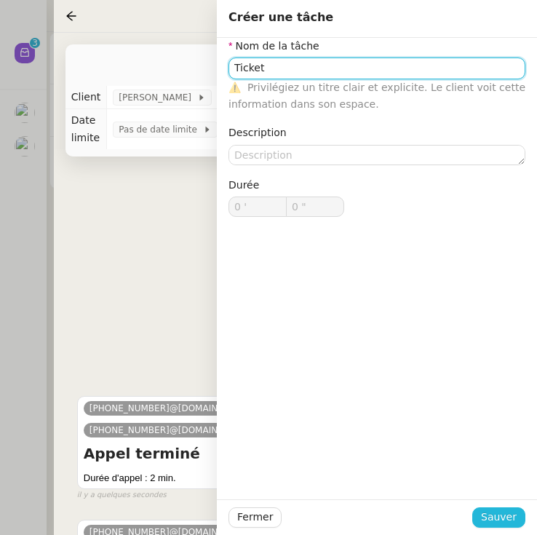
type input "Ticket"
click at [510, 514] on span "Sauver" at bounding box center [499, 516] width 36 height 17
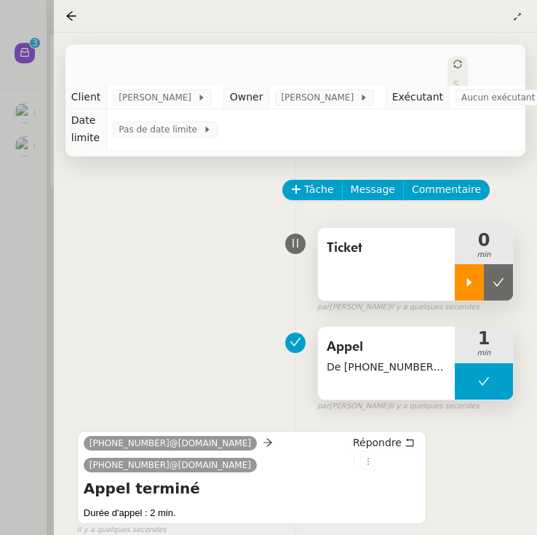
click at [459, 285] on div at bounding box center [469, 282] width 29 height 36
click at [468, 276] on div at bounding box center [484, 282] width 58 height 36
click at [492, 279] on icon at bounding box center [498, 282] width 12 height 12
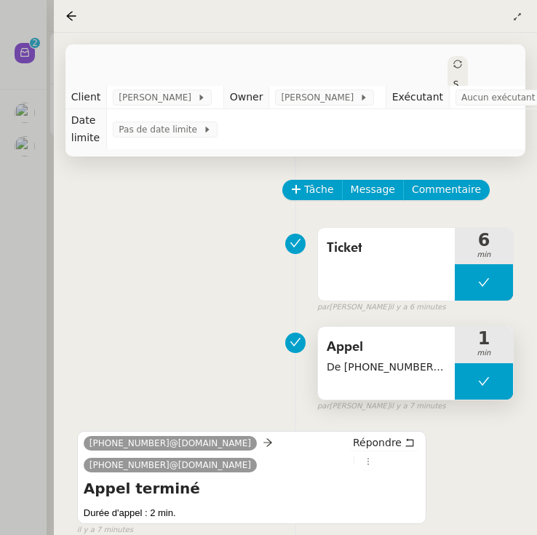
click at [447, 65] on div "Statut" at bounding box center [457, 99] width 20 height 87
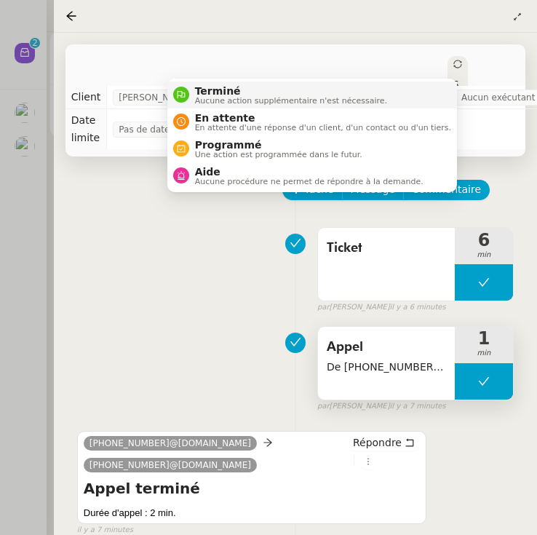
click at [426, 88] on li "Terminé Aucune action supplémentaire n'est nécessaire." at bounding box center [312, 94] width 290 height 27
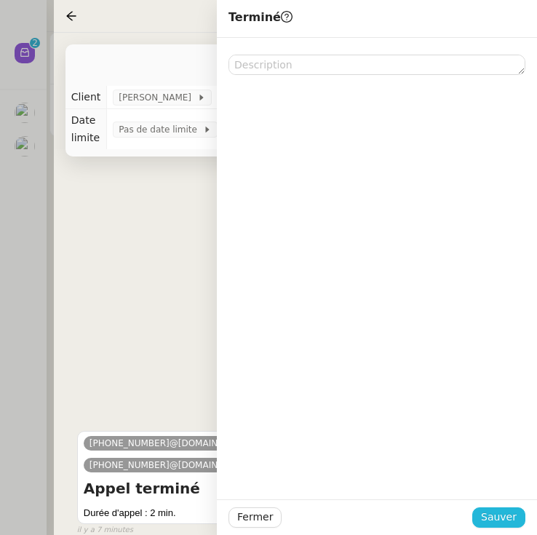
click at [509, 508] on span "Sauver" at bounding box center [499, 516] width 36 height 17
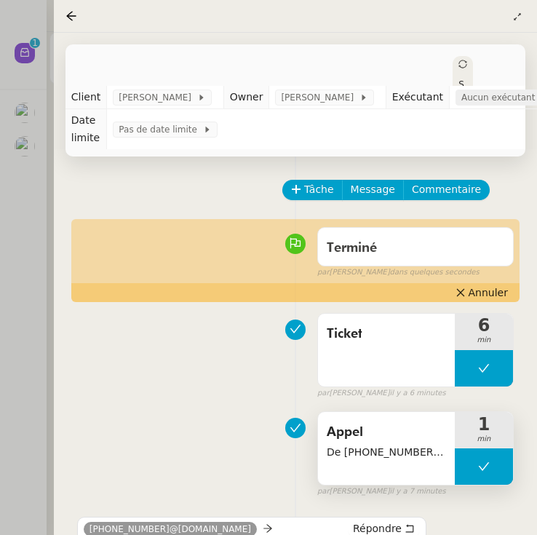
click at [496, 103] on span "Aucun exécutant" at bounding box center [500, 97] width 79 height 15
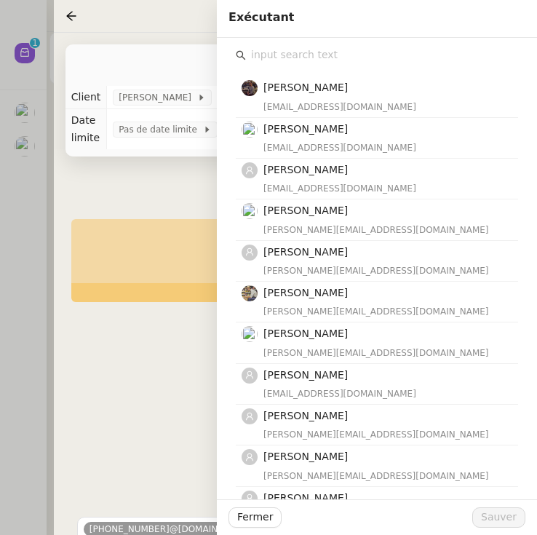
click at [335, 58] on input "text" at bounding box center [382, 55] width 272 height 20
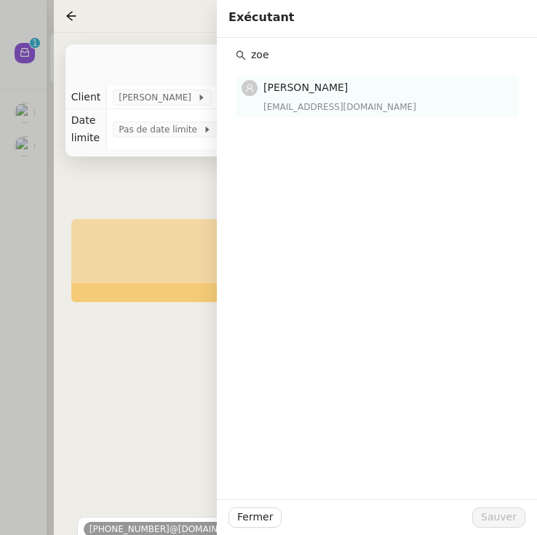
type input "zoe"
click at [318, 115] on nz-list-item "[PERSON_NAME] [EMAIL_ADDRESS][DOMAIN_NAME]" at bounding box center [377, 96] width 282 height 40
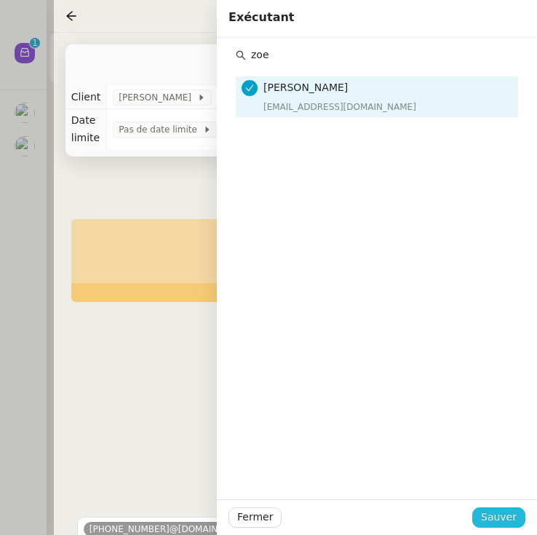
click at [498, 516] on span "Sauver" at bounding box center [499, 516] width 36 height 17
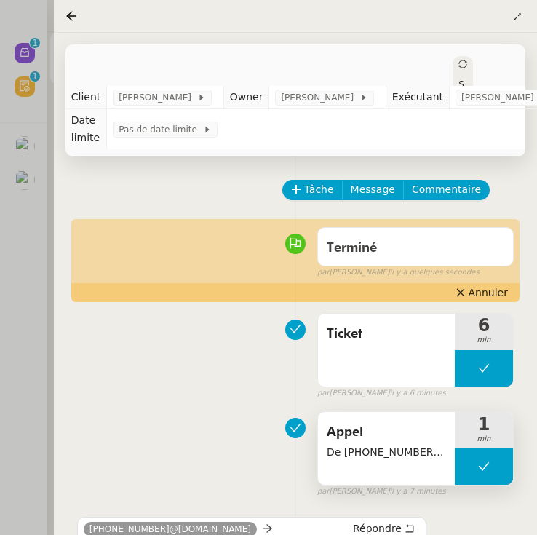
click at [16, 247] on div at bounding box center [268, 267] width 537 height 535
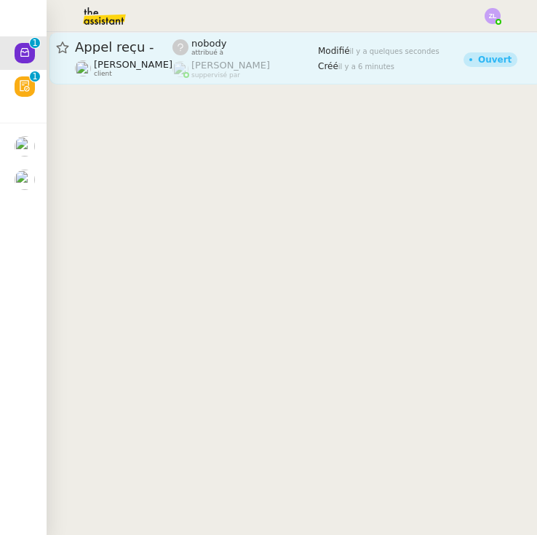
click at [140, 56] on div "Appel reçu -" at bounding box center [123, 47] width 97 height 17
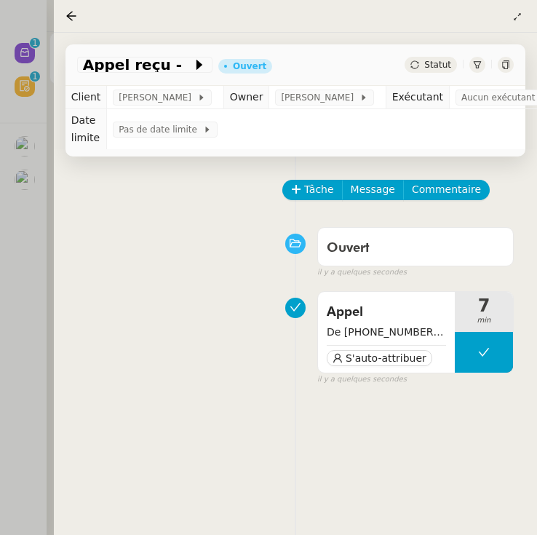
click at [197, 68] on app-ticket-info-button "Appel reçu -" at bounding box center [147, 64] width 141 height 17
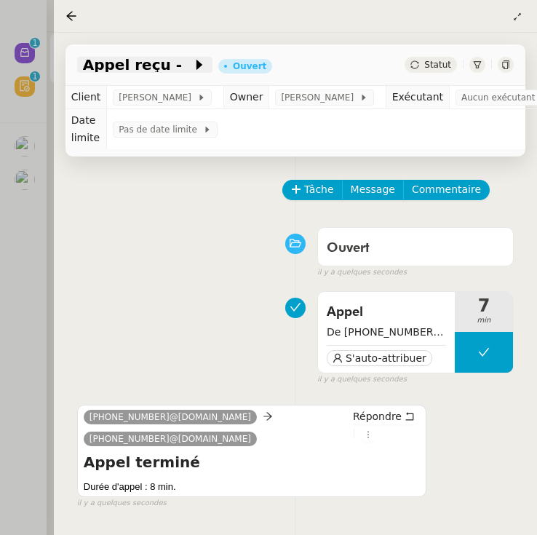
click at [192, 68] on icon at bounding box center [199, 64] width 15 height 15
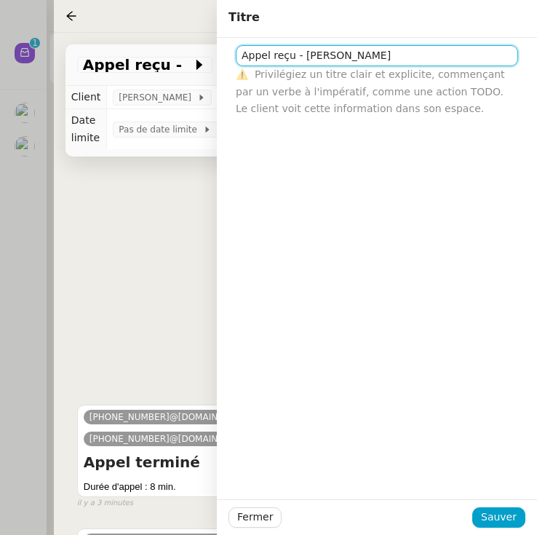
type input "Appel reçu - [PERSON_NAME]"
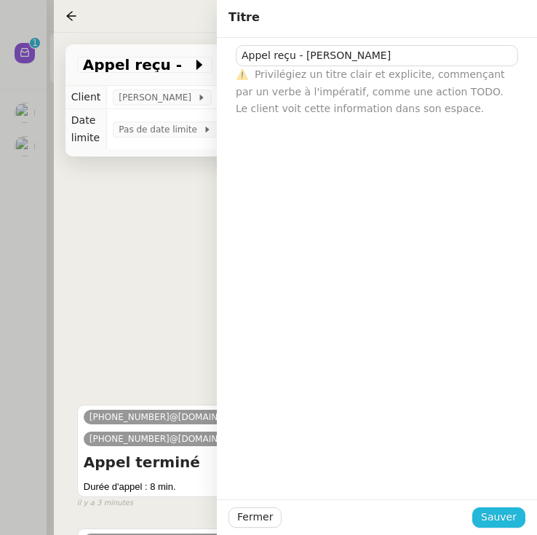
click at [500, 517] on span "Sauver" at bounding box center [499, 516] width 36 height 17
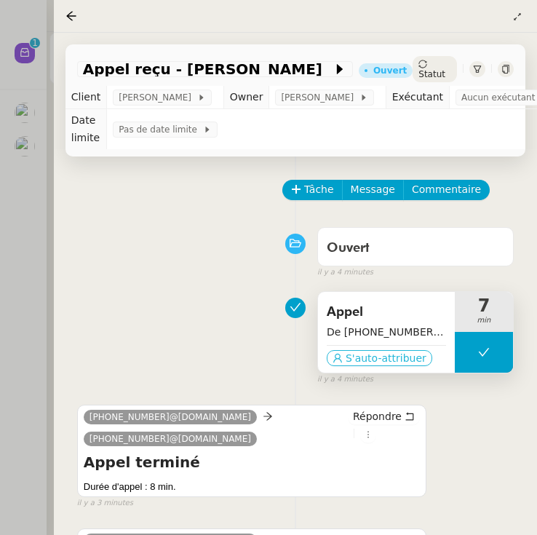
click at [404, 361] on span "S'auto-attribuer" at bounding box center [386, 358] width 81 height 15
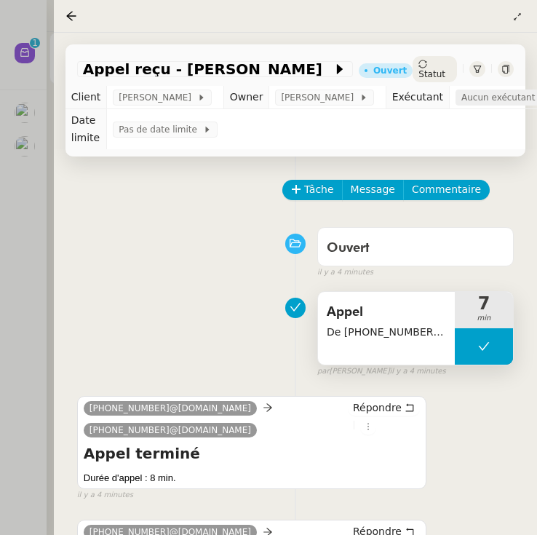
click at [511, 93] on span "Aucun exécutant" at bounding box center [500, 97] width 79 height 15
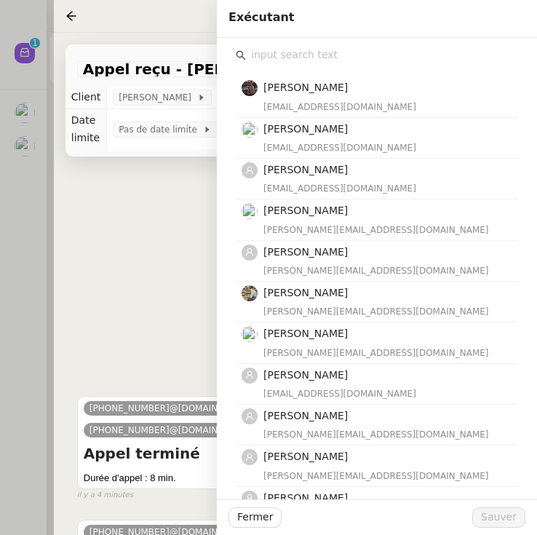
click at [298, 57] on input "text" at bounding box center [382, 55] width 272 height 20
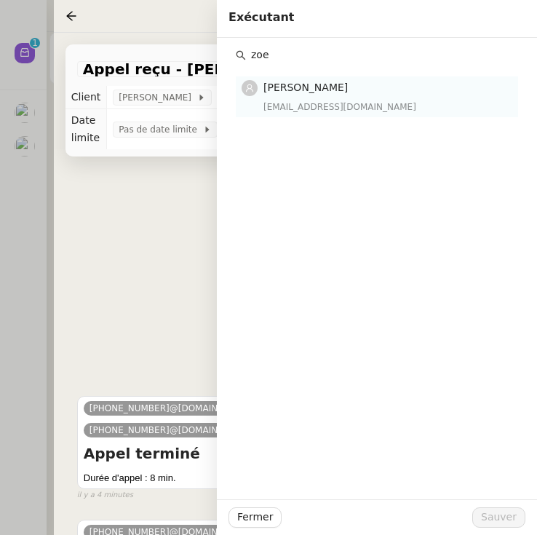
type input "zoe"
click at [314, 103] on div "[EMAIL_ADDRESS][DOMAIN_NAME]" at bounding box center [386, 107] width 246 height 15
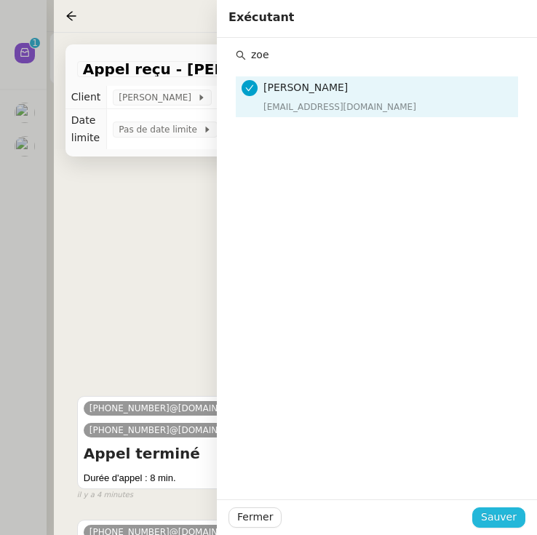
click at [508, 509] on span "Sauver" at bounding box center [499, 516] width 36 height 17
click at [145, 288] on div "Appel De [PHONE_NUMBER] à [PHONE_NUMBER] 7 min false par [PERSON_NAME] il y a 4…" at bounding box center [295, 330] width 436 height 93
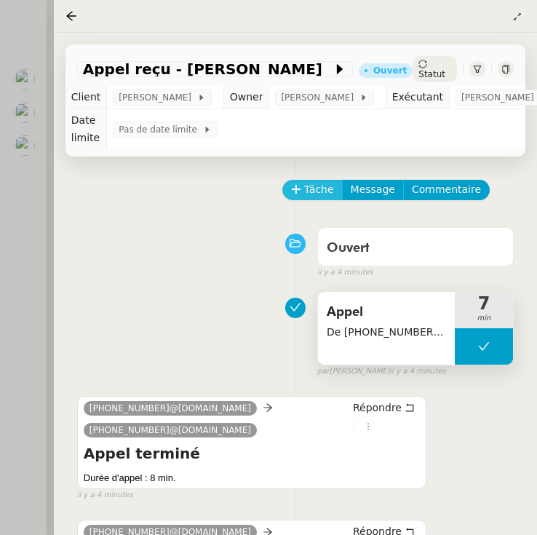
click at [304, 196] on span "Tâche" at bounding box center [319, 189] width 30 height 17
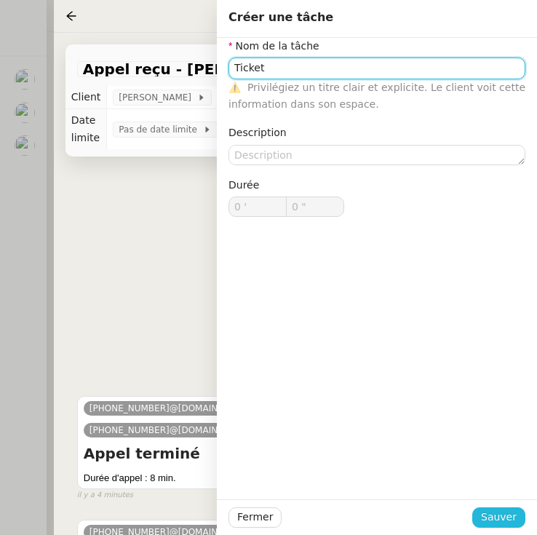
type input "Ticket"
click at [507, 524] on span "Sauver" at bounding box center [499, 516] width 36 height 17
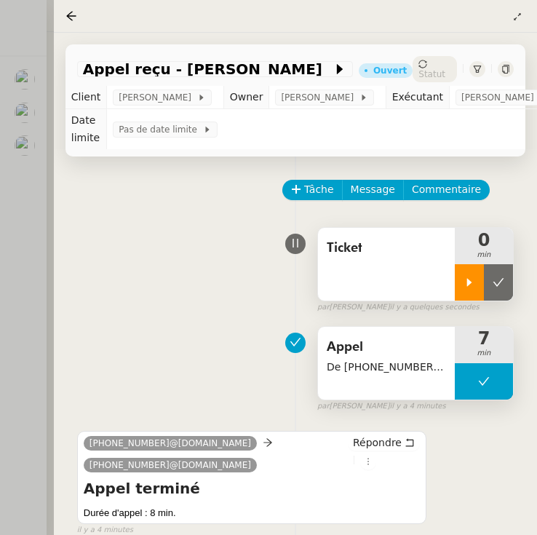
click at [469, 287] on icon at bounding box center [469, 282] width 12 height 12
click at [10, 129] on div at bounding box center [268, 267] width 537 height 535
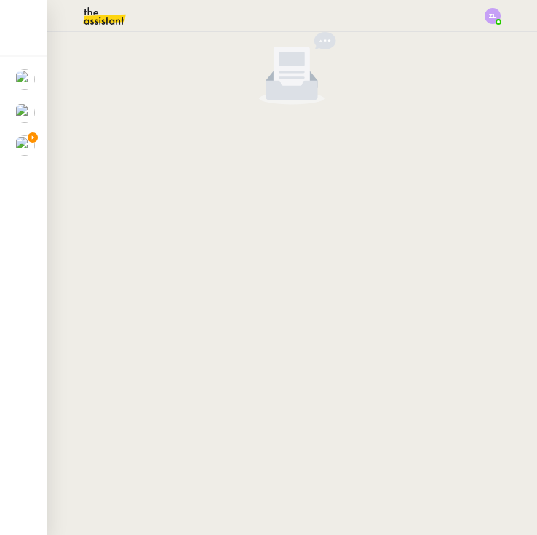
click at [33, 113] on img at bounding box center [25, 113] width 20 height 20
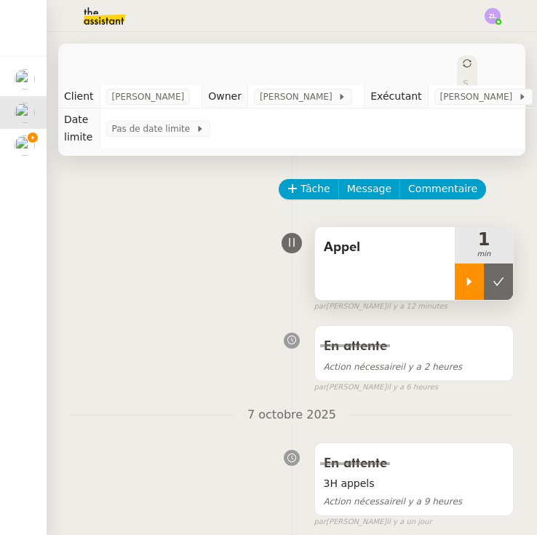
click at [473, 285] on icon at bounding box center [469, 282] width 12 height 12
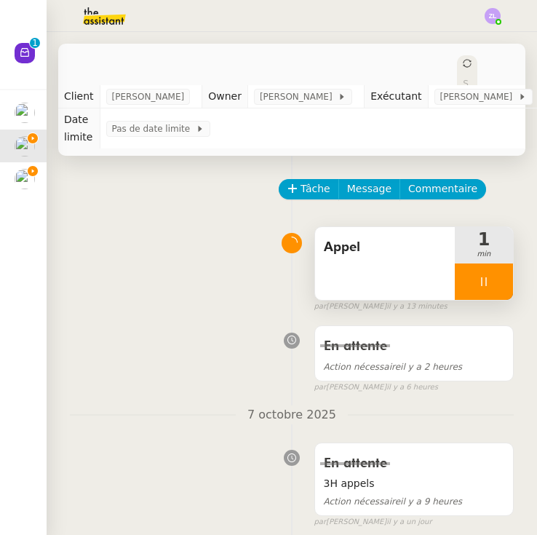
click at [474, 291] on div at bounding box center [484, 281] width 58 height 36
click at [502, 288] on button at bounding box center [498, 281] width 29 height 36
